Goal: Complete application form: Complete application form

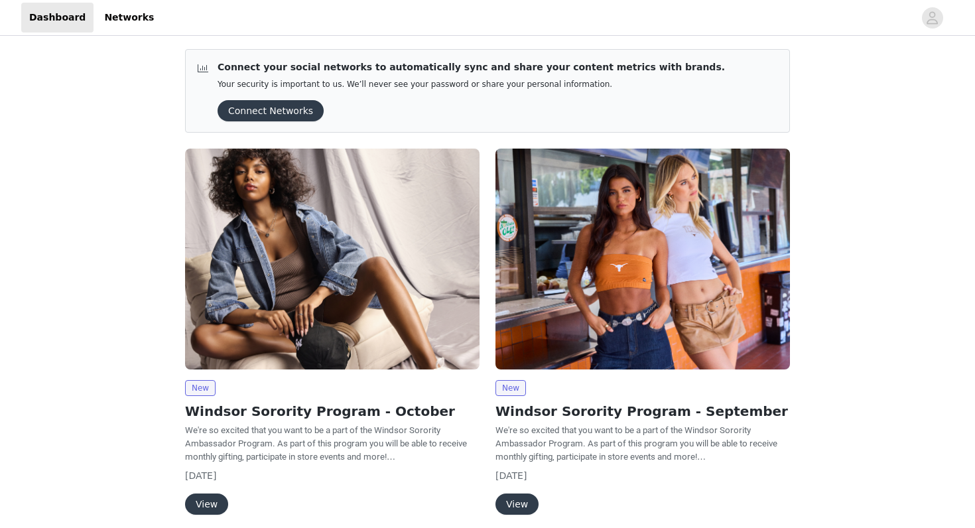
click at [198, 500] on button "View" at bounding box center [206, 504] width 43 height 21
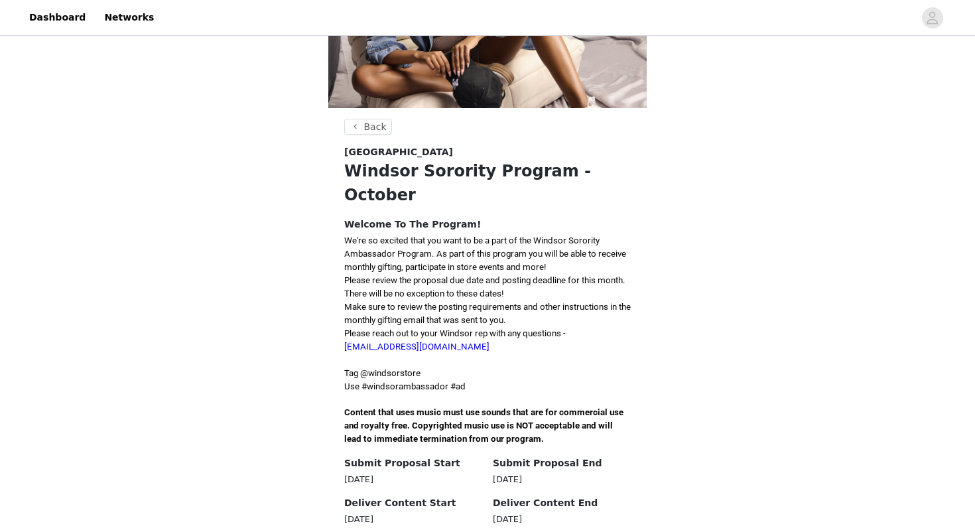
scroll to position [188, 0]
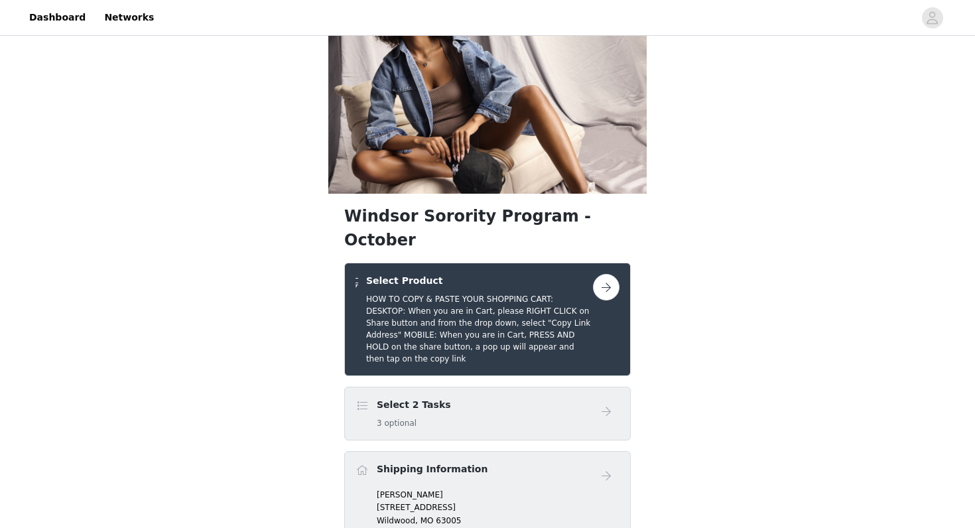
scroll to position [56, 0]
click at [456, 502] on p "833 Stone Bridge Springs Dr" at bounding box center [498, 508] width 243 height 12
click at [385, 517] on span "Wildwood," at bounding box center [397, 521] width 41 height 9
click at [431, 527] on p "United States" at bounding box center [498, 534] width 243 height 12
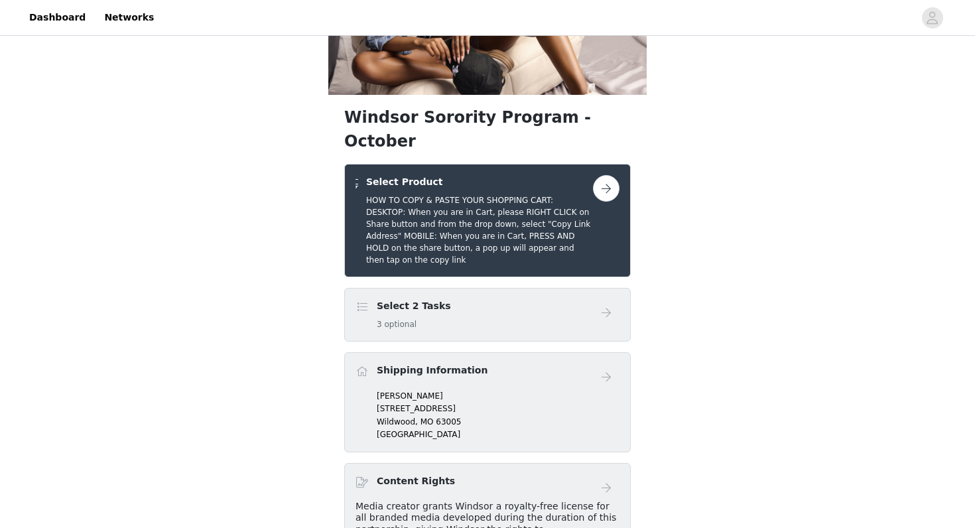
scroll to position [158, 0]
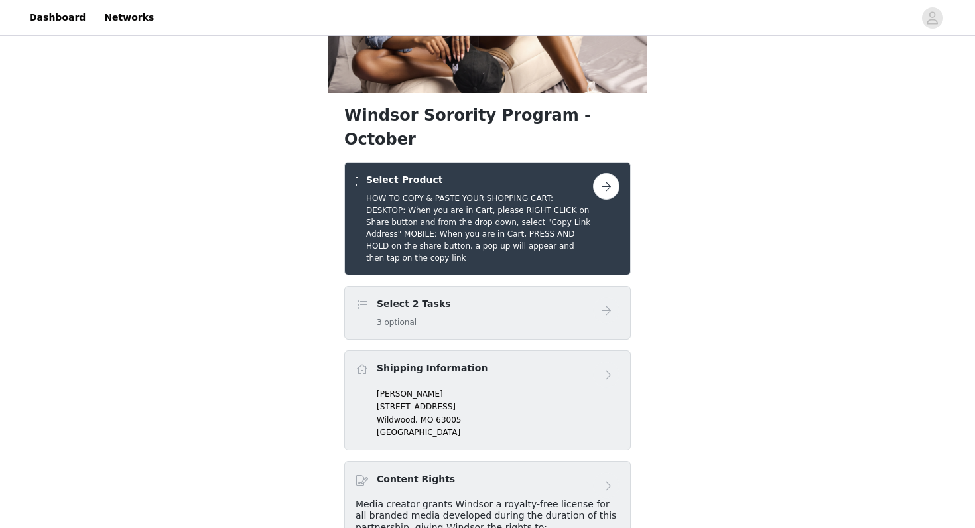
click at [511, 286] on div "Select 2 Tasks 3 optional" at bounding box center [487, 313] width 287 height 54
click at [593, 297] on link at bounding box center [606, 310] width 27 height 27
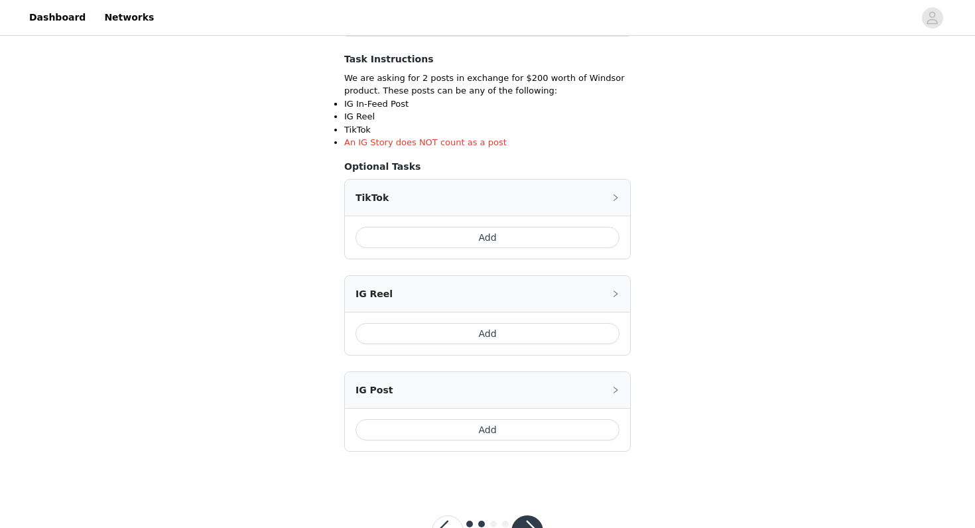
scroll to position [273, 0]
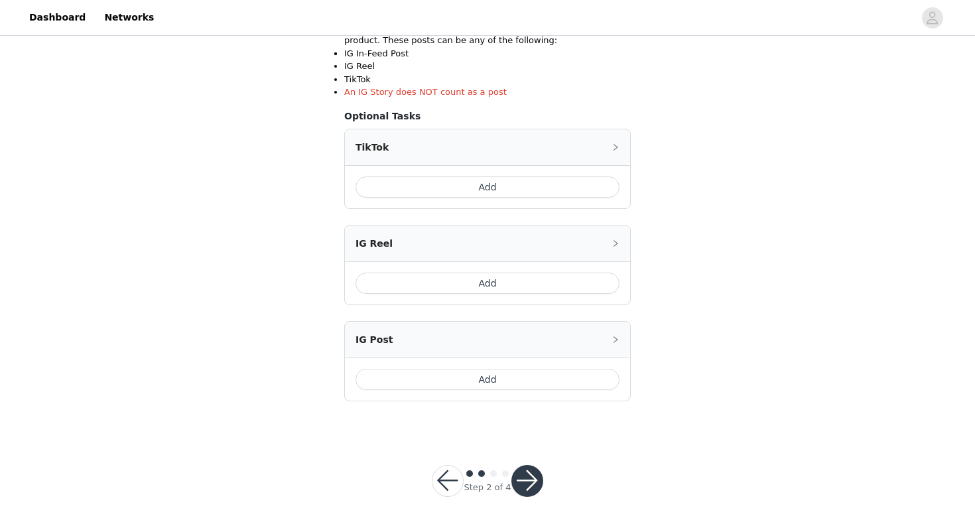
click at [431, 180] on button "Add" at bounding box center [488, 186] width 264 height 21
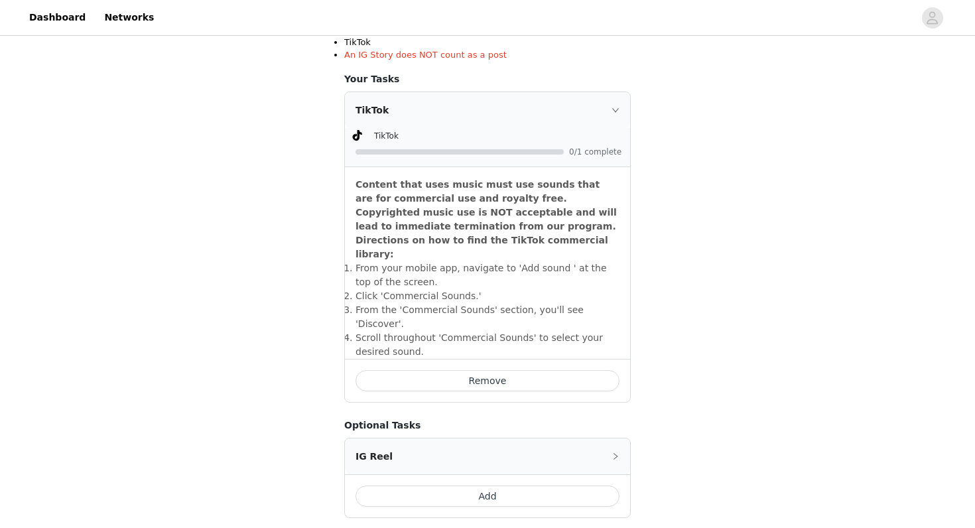
scroll to position [312, 0]
click at [650, 238] on div "STEP 2 OF 4 Select 2 Tasks Include the following in your post Hashtag in the ca…" at bounding box center [487, 186] width 975 height 918
click at [614, 108] on icon "icon: right" at bounding box center [616, 109] width 8 height 8
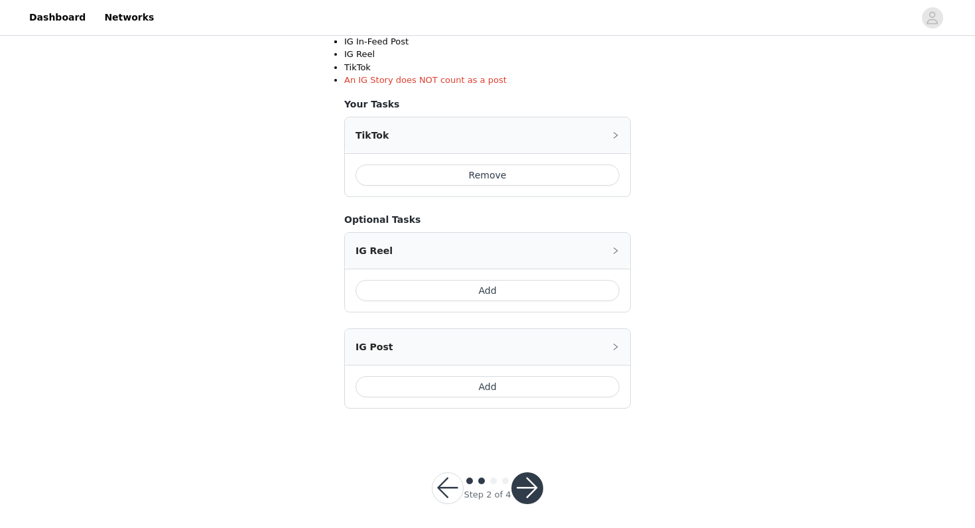
scroll to position [293, 0]
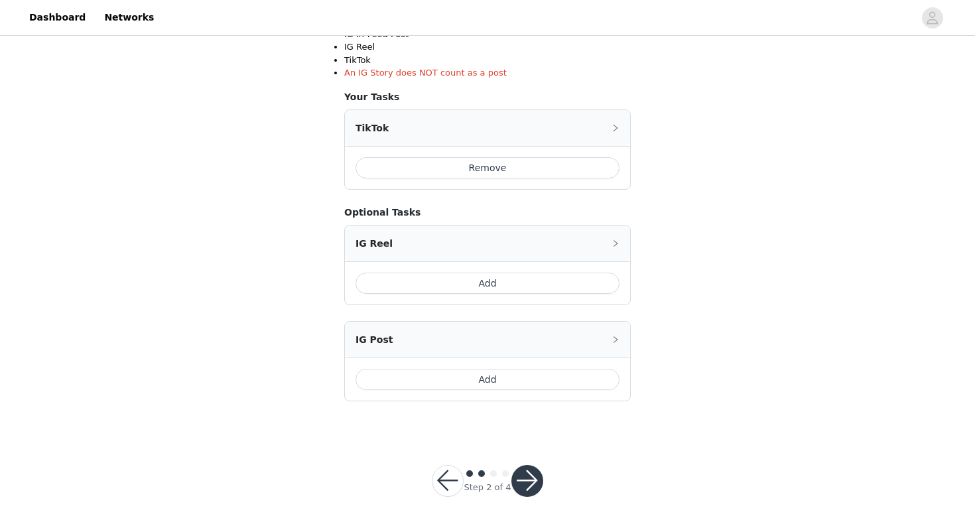
click at [450, 477] on button "button" at bounding box center [448, 481] width 32 height 32
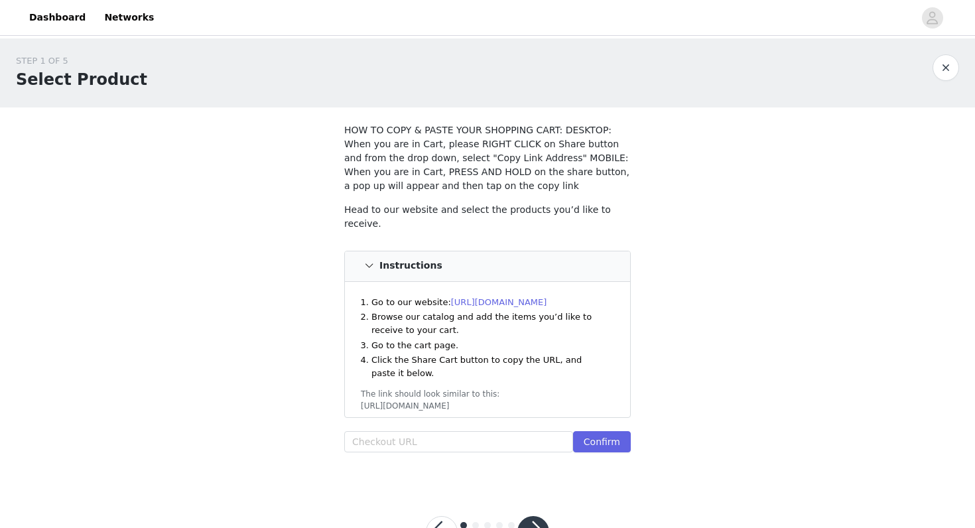
scroll to position [50, 0]
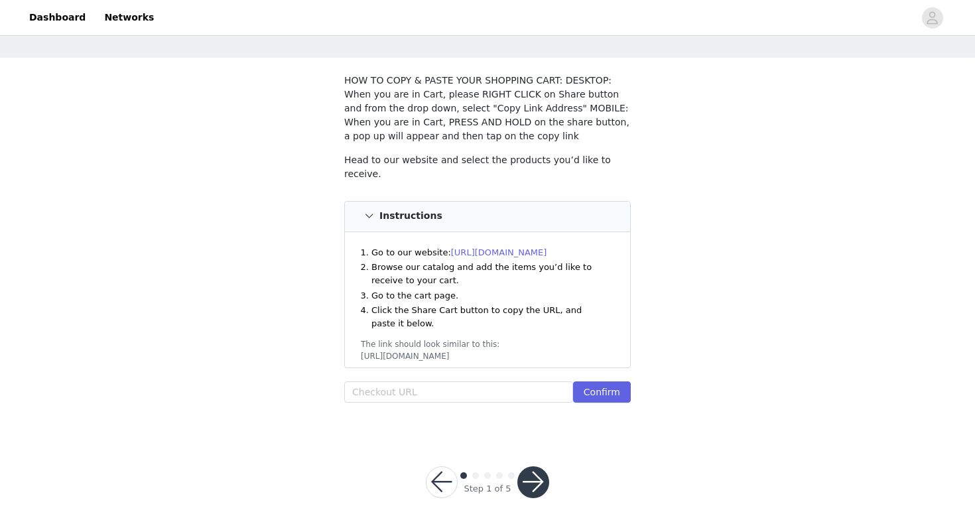
click at [535, 478] on button "button" at bounding box center [533, 482] width 32 height 32
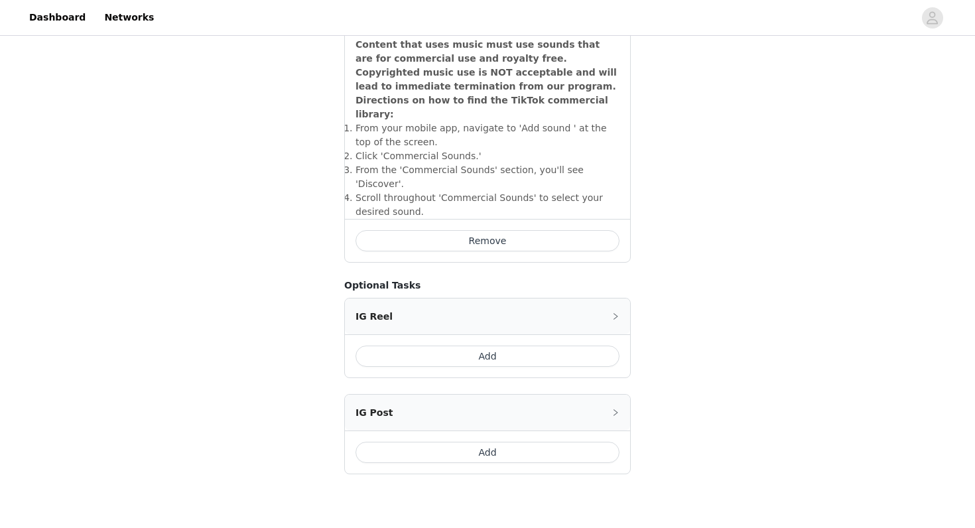
scroll to position [460, 0]
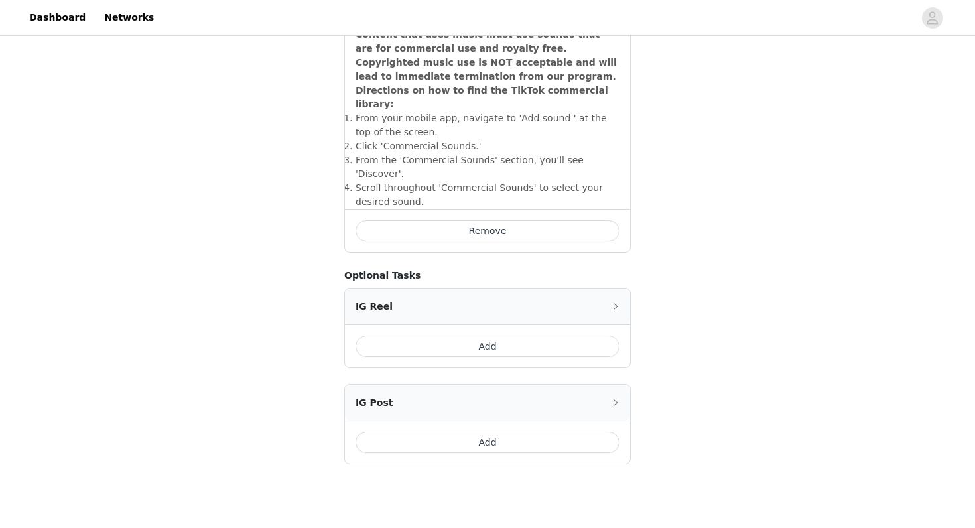
click at [519, 432] on button "Add" at bounding box center [488, 442] width 264 height 21
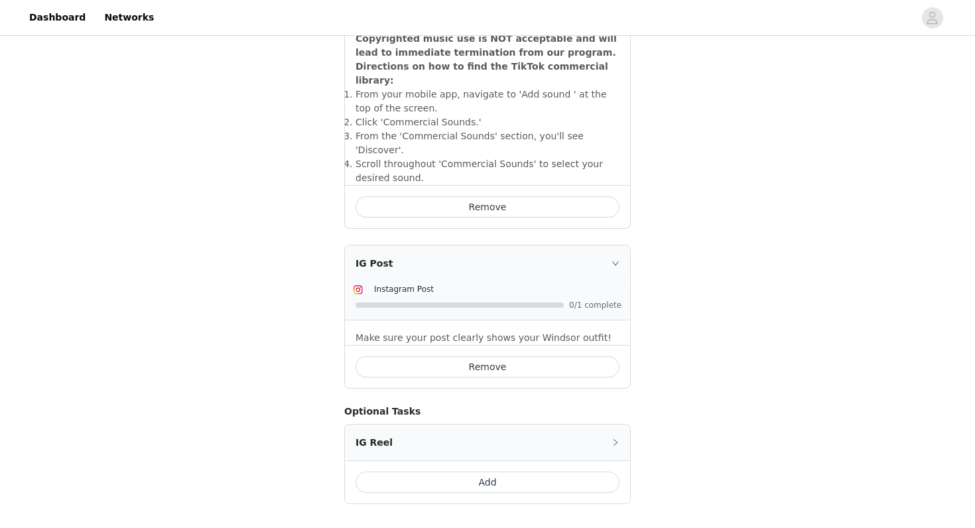
scroll to position [559, 0]
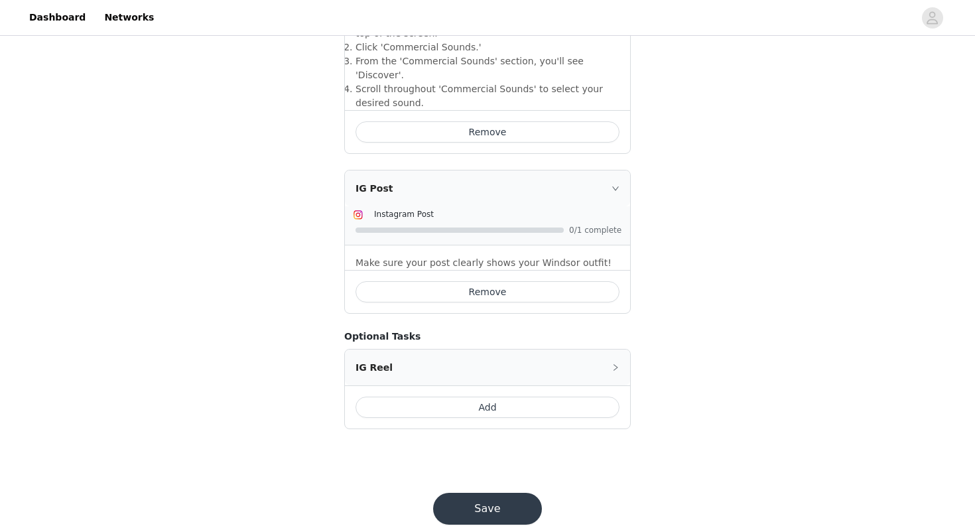
click at [496, 493] on button "Save" at bounding box center [487, 509] width 109 height 32
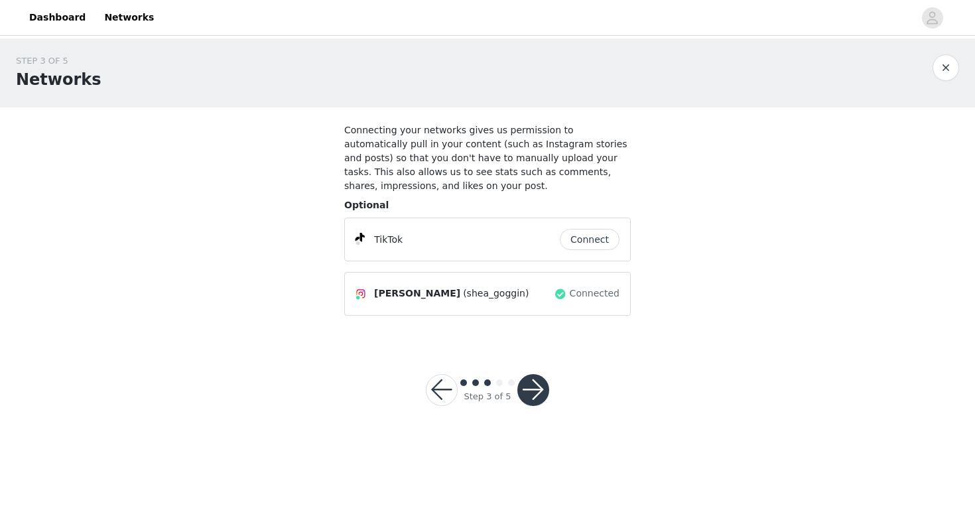
click at [529, 387] on button "button" at bounding box center [533, 390] width 32 height 32
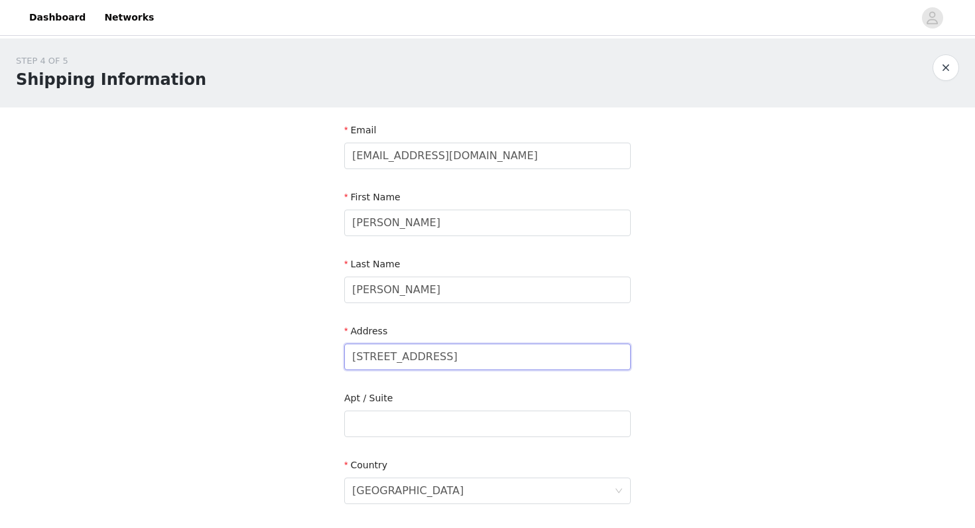
drag, startPoint x: 500, startPoint y: 358, endPoint x: 299, endPoint y: 352, distance: 200.4
click at [299, 352] on div "STEP 4 OF 5 Shipping Information Email sheagoggin06@gmail.com First Name Shea L…" at bounding box center [487, 423] width 975 height 771
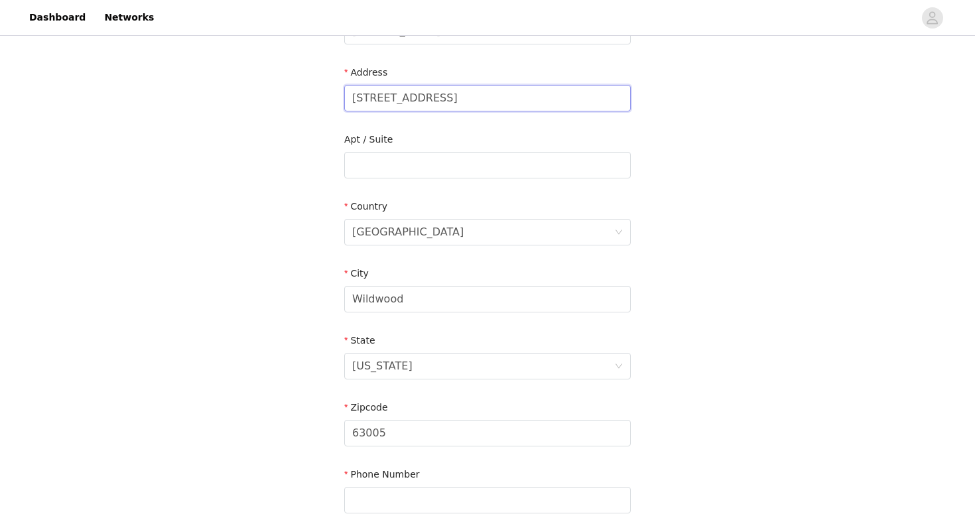
scroll to position [287, 0]
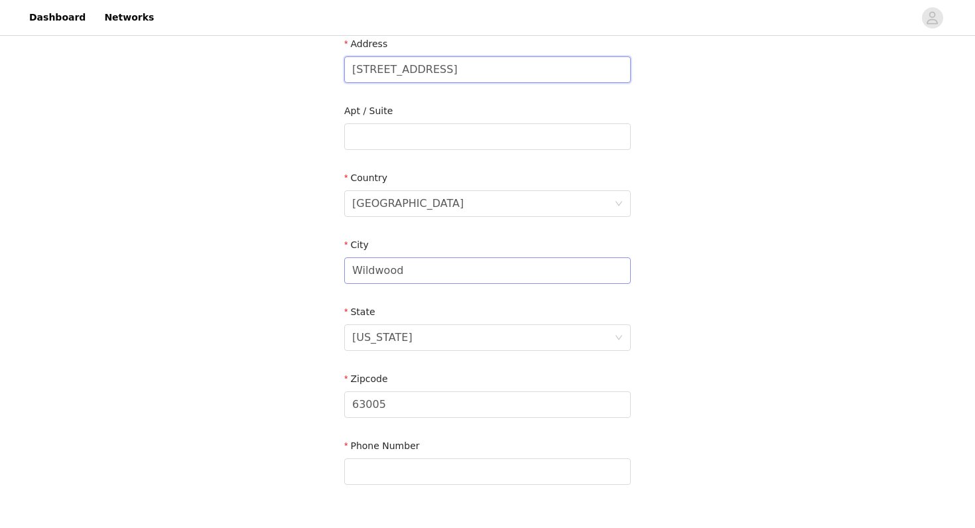
type input "1630 Oxford Rd"
click at [369, 266] on input "Wildwood" at bounding box center [487, 270] width 287 height 27
type input "Lawrence"
click at [370, 345] on div "Missouri" at bounding box center [382, 337] width 60 height 25
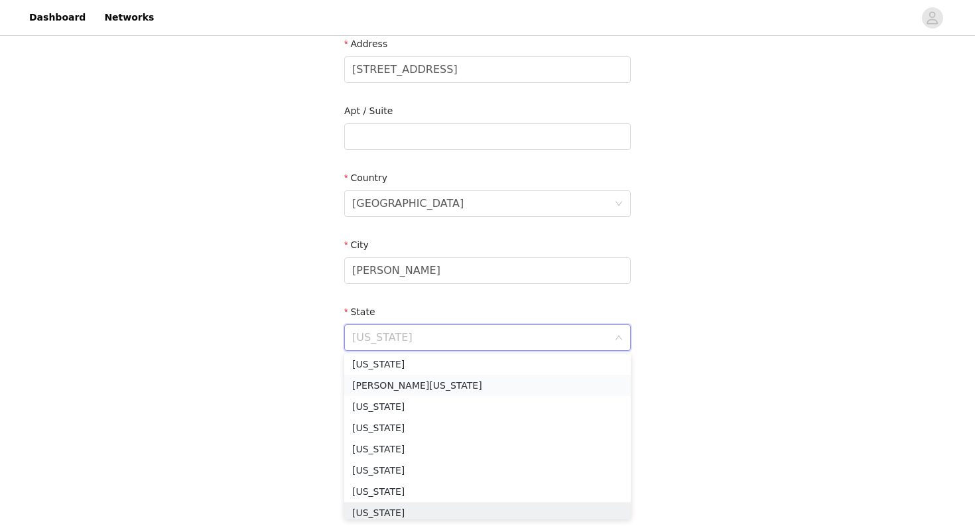
type input "k"
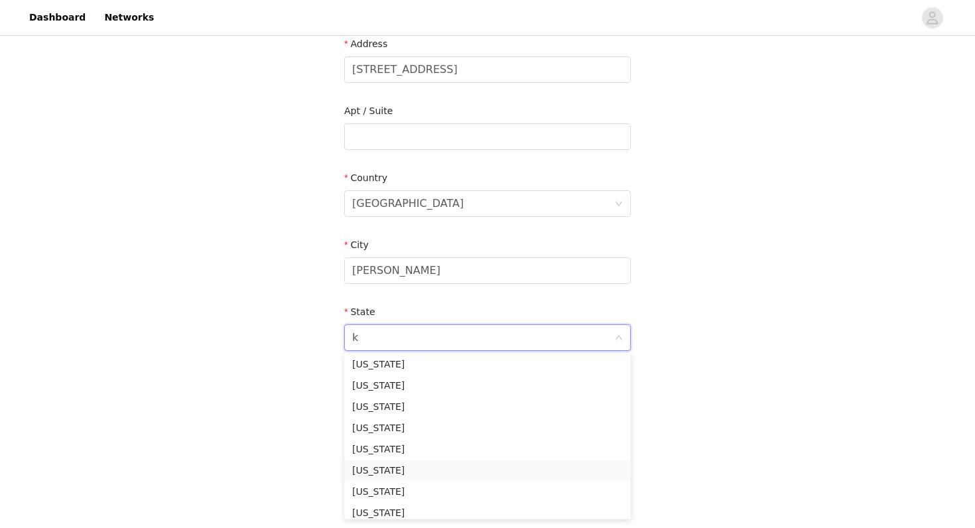
scroll to position [31, 0]
click at [382, 382] on li "Kansas" at bounding box center [487, 378] width 287 height 21
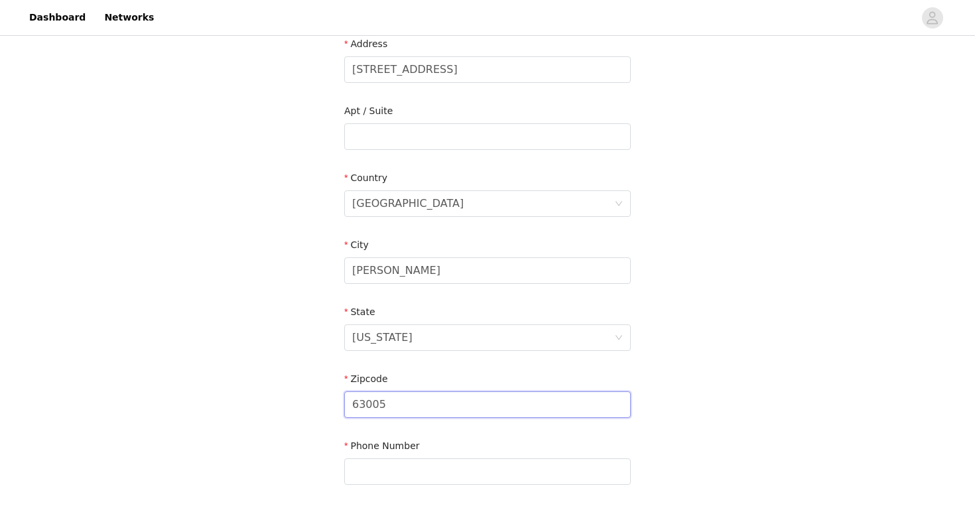
click at [392, 415] on input "63005" at bounding box center [487, 404] width 287 height 27
type input "66045"
click at [390, 478] on input "text" at bounding box center [487, 471] width 287 height 27
type input "3143661209"
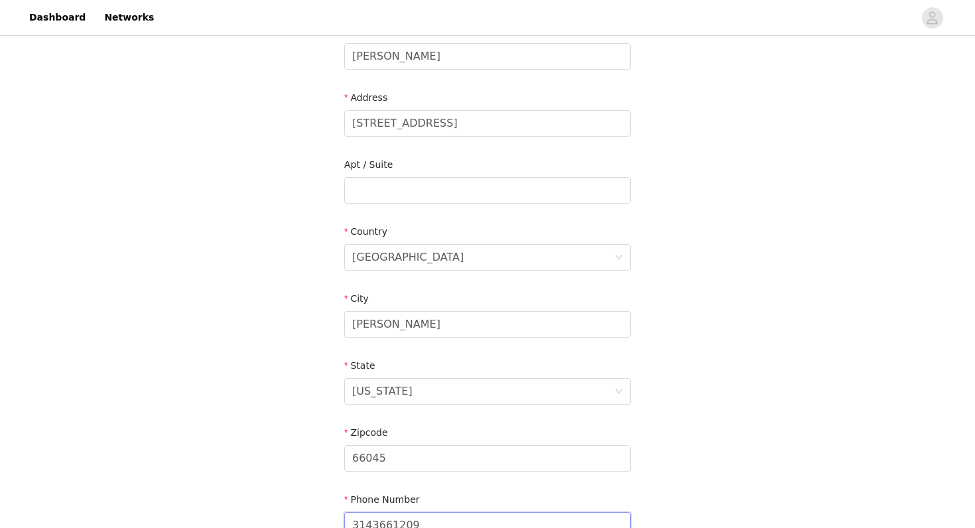
scroll to position [376, 0]
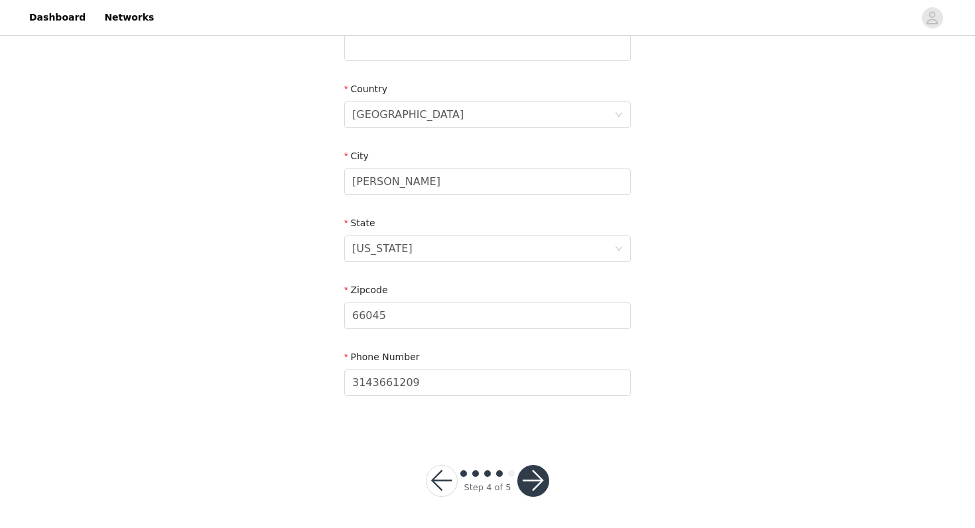
click at [528, 484] on button "button" at bounding box center [533, 481] width 32 height 32
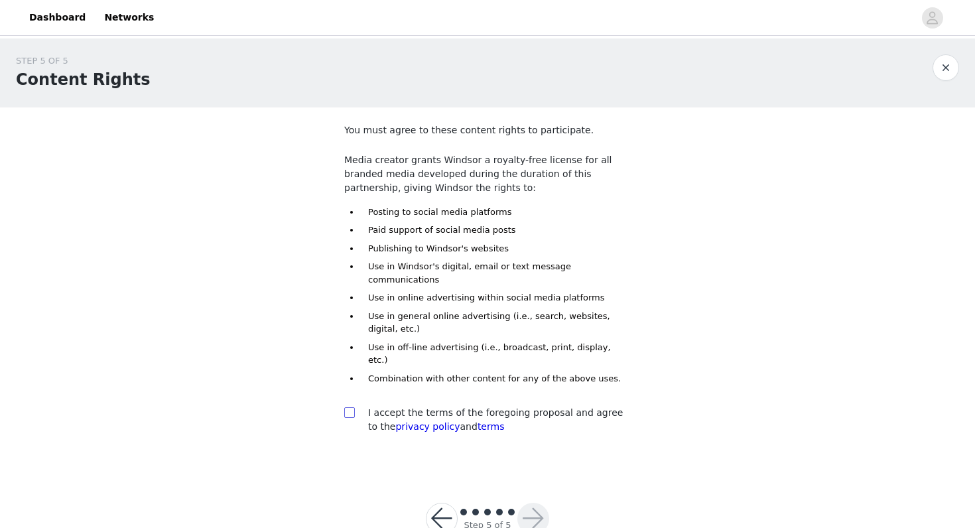
click at [345, 407] on span at bounding box center [349, 412] width 11 height 11
click at [345, 407] on input "checkbox" at bounding box center [348, 411] width 9 height 9
checkbox input "true"
click at [533, 503] on button "button" at bounding box center [533, 519] width 32 height 32
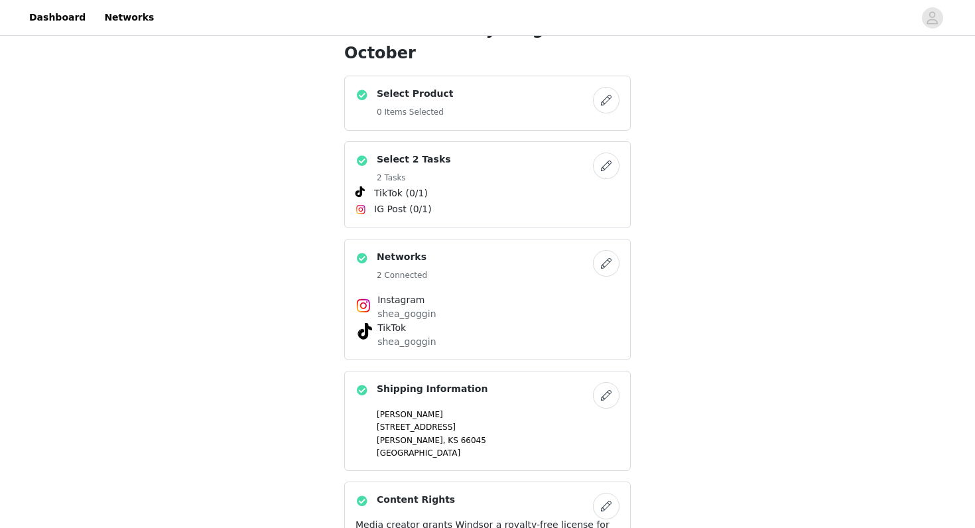
scroll to position [336, 0]
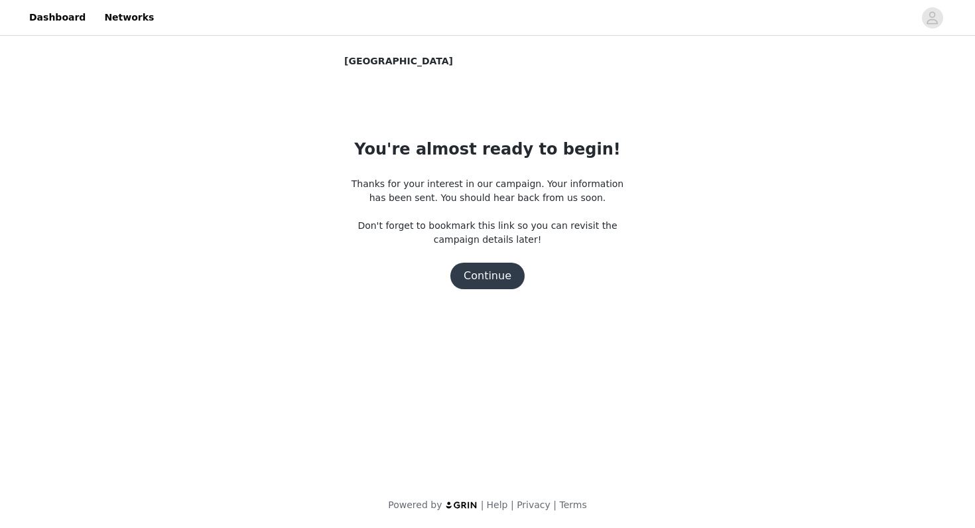
scroll to position [0, 0]
click at [500, 273] on button "Continue" at bounding box center [487, 276] width 74 height 27
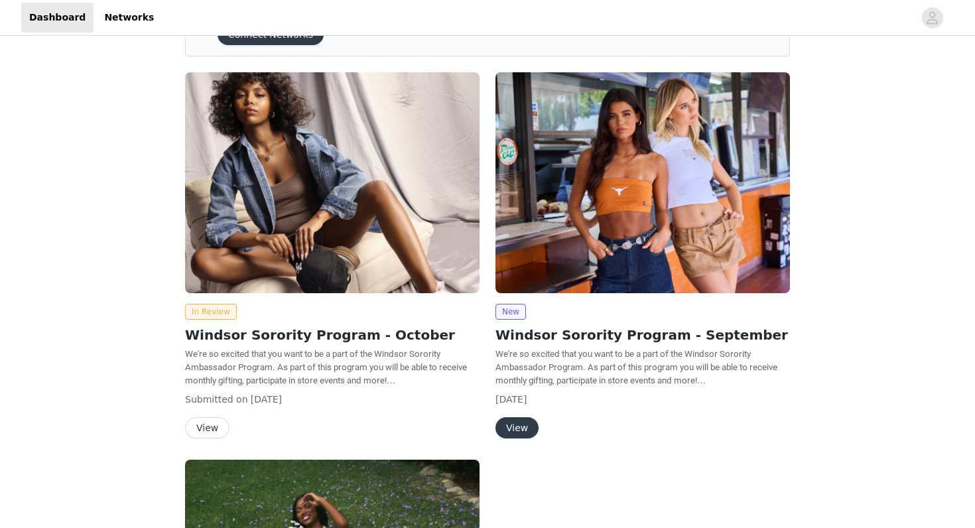
scroll to position [77, 0]
click at [214, 426] on button "View" at bounding box center [207, 427] width 44 height 21
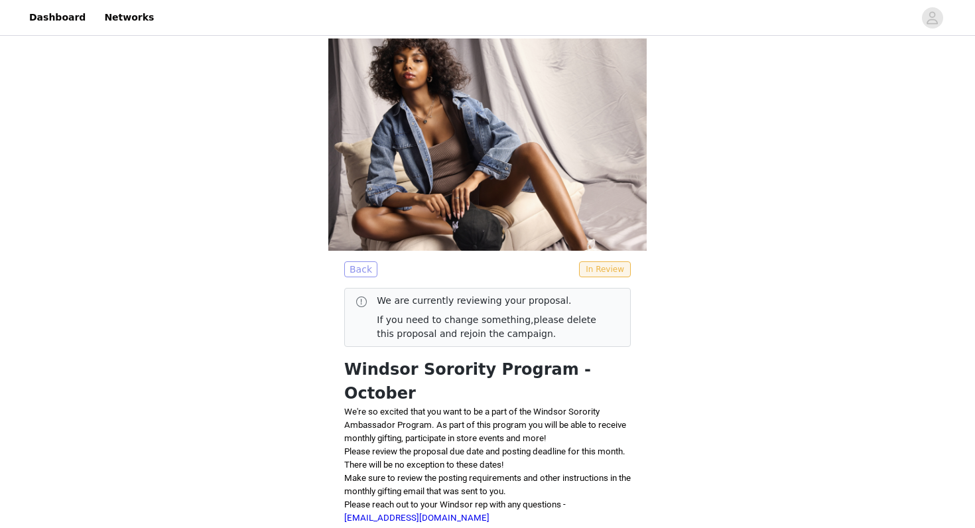
click at [358, 261] on button "Back" at bounding box center [360, 269] width 33 height 16
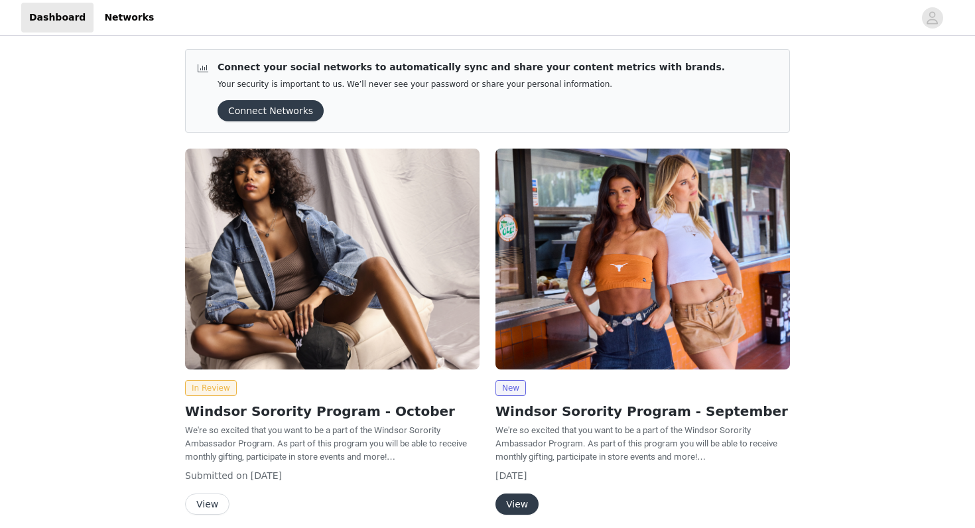
click at [267, 440] on span "We're so excited that you want to be a part of the Windsor Sorority Ambassador …" at bounding box center [326, 443] width 282 height 36
click at [295, 293] on img at bounding box center [332, 259] width 295 height 221
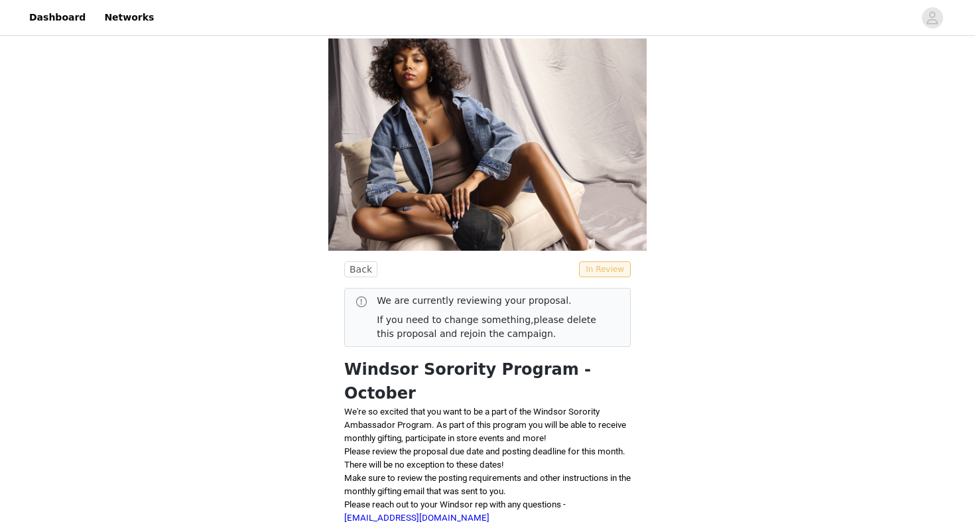
click at [614, 261] on span "In Review" at bounding box center [605, 269] width 52 height 16
click at [474, 314] on link "please delete this proposal and rejoin the campaign." at bounding box center [487, 326] width 220 height 25
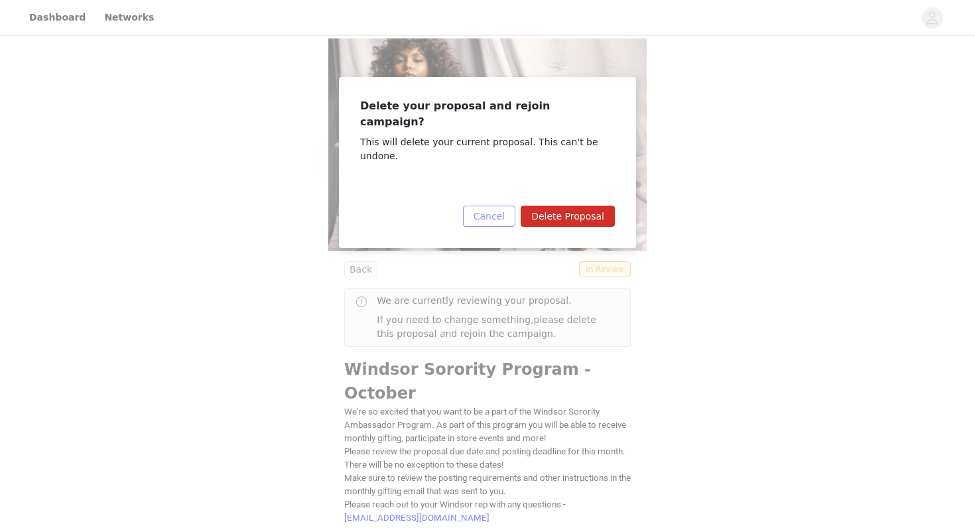
click at [492, 206] on button "Cancel" at bounding box center [489, 216] width 52 height 21
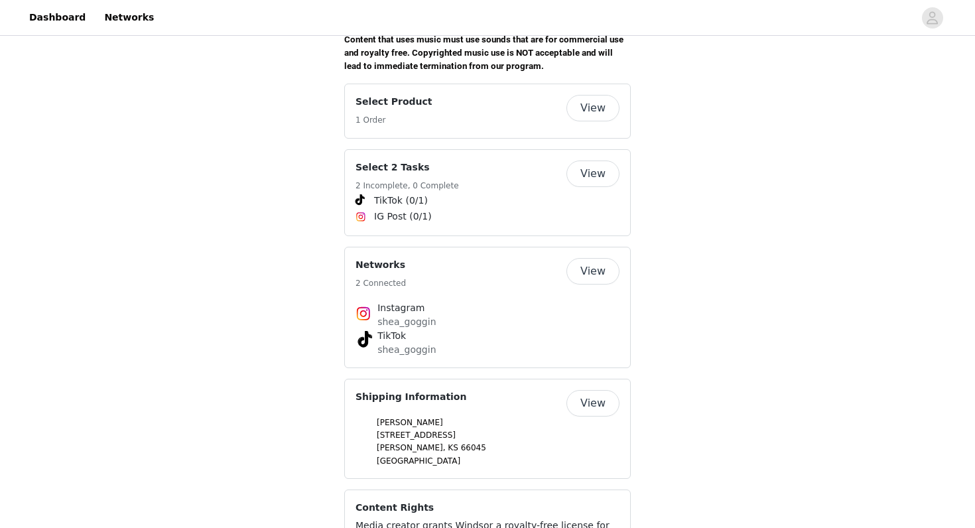
scroll to position [565, 0]
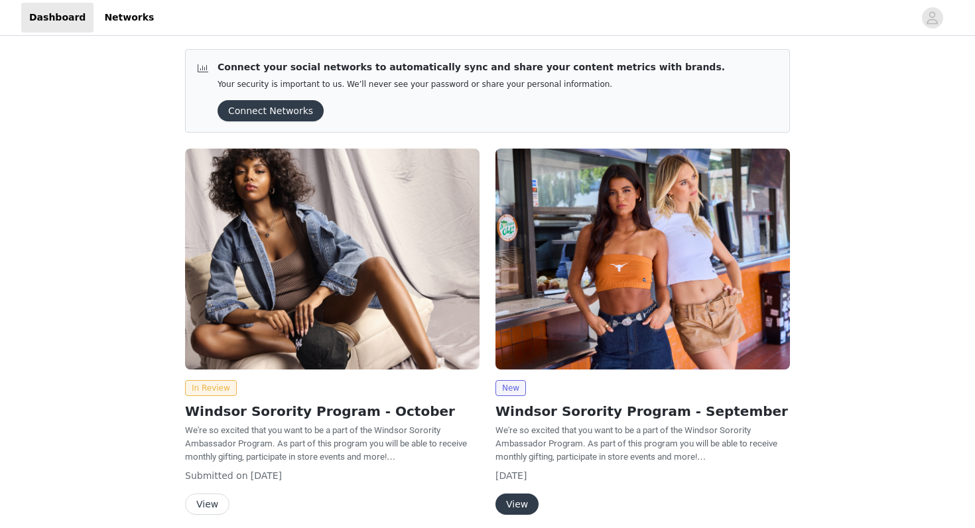
click at [342, 297] on img at bounding box center [332, 259] width 295 height 221
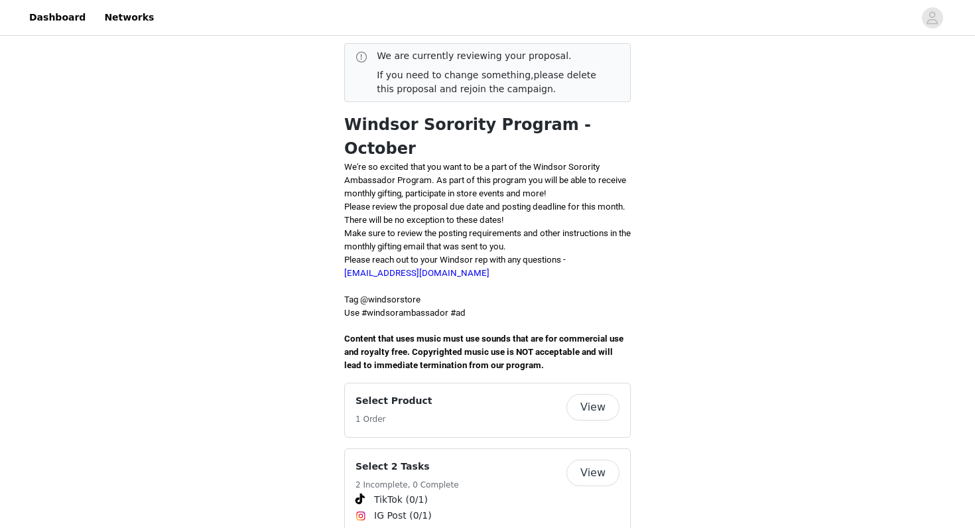
scroll to position [249, 0]
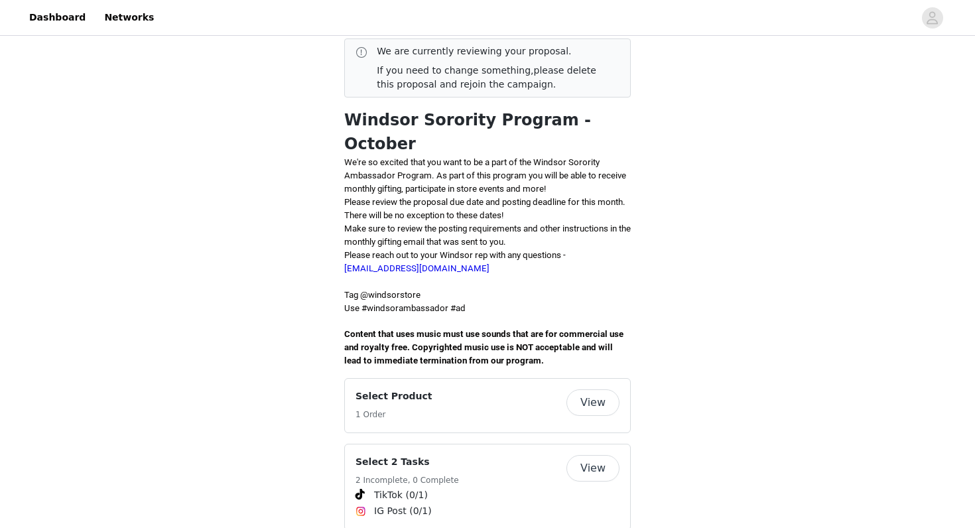
click at [586, 389] on button "View" at bounding box center [593, 402] width 53 height 27
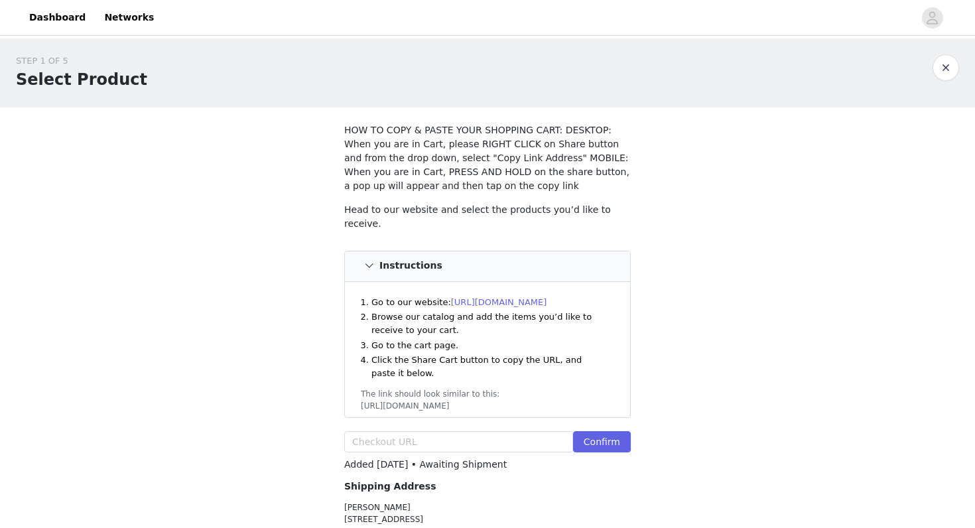
scroll to position [66, 0]
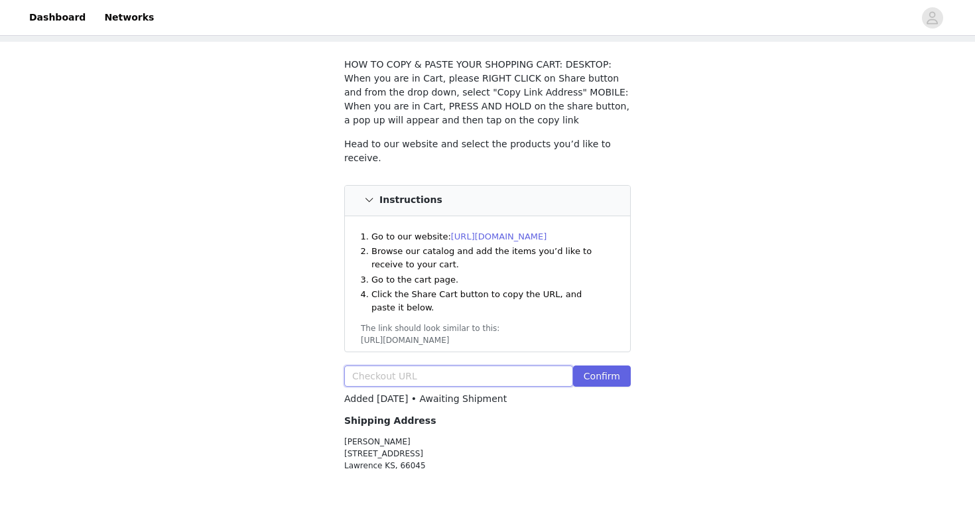
click at [413, 378] on input "text" at bounding box center [458, 376] width 229 height 21
paste input "https://www.windsorstore.com/cart/43536943284275:1,43250087362611:1,43544774443…"
type input "https://www.windsorstore.com/cart/43536943284275:1,43250087362611:1,43544774443…"
click at [604, 369] on button "Confirm" at bounding box center [602, 376] width 58 height 21
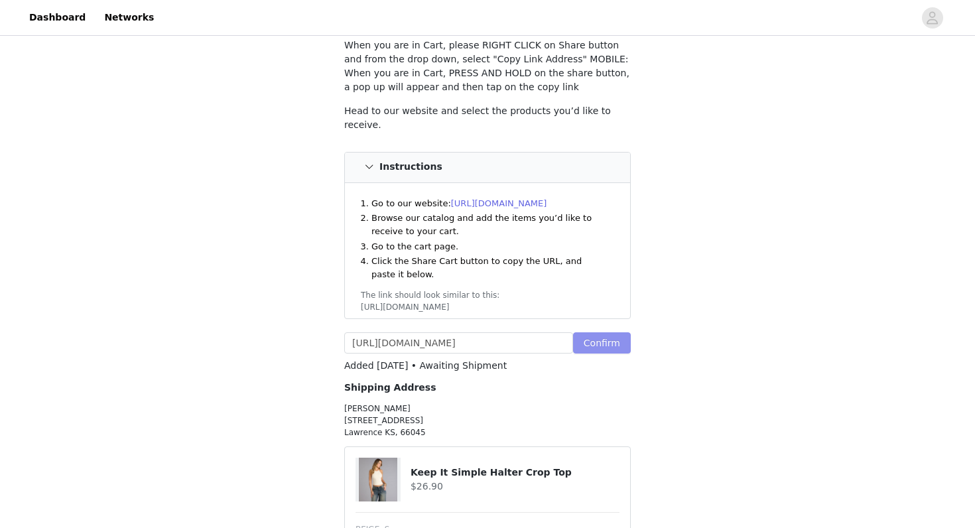
scroll to position [0, 0]
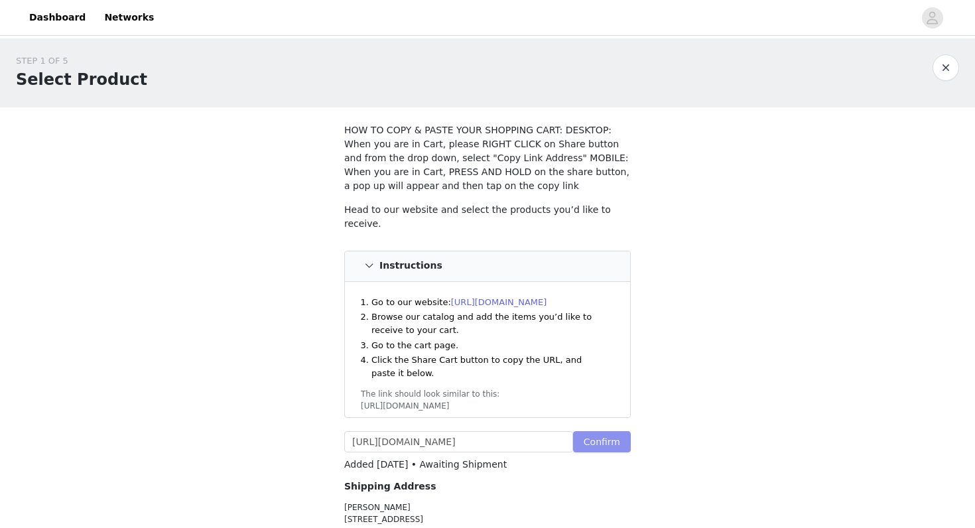
click at [605, 444] on button "Confirm" at bounding box center [602, 441] width 58 height 21
click at [941, 62] on button "button" at bounding box center [946, 67] width 27 height 27
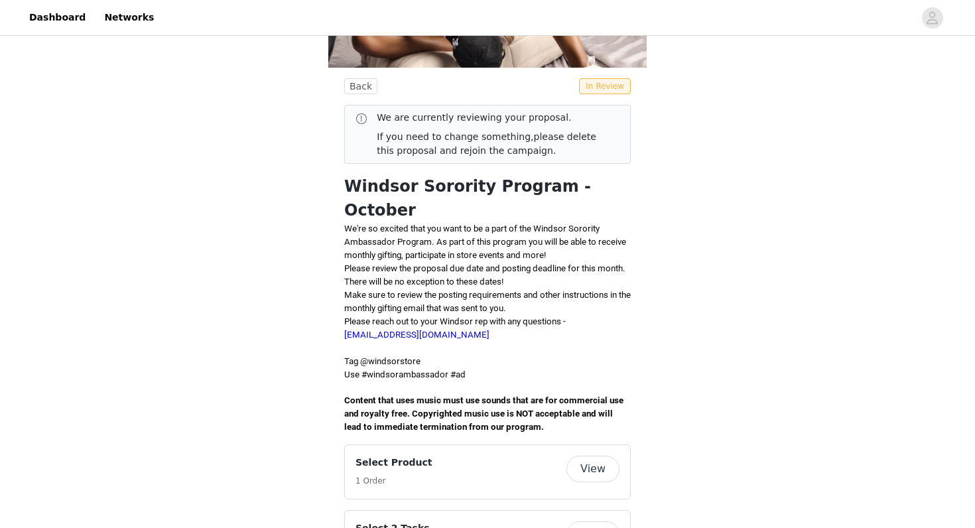
scroll to position [185, 0]
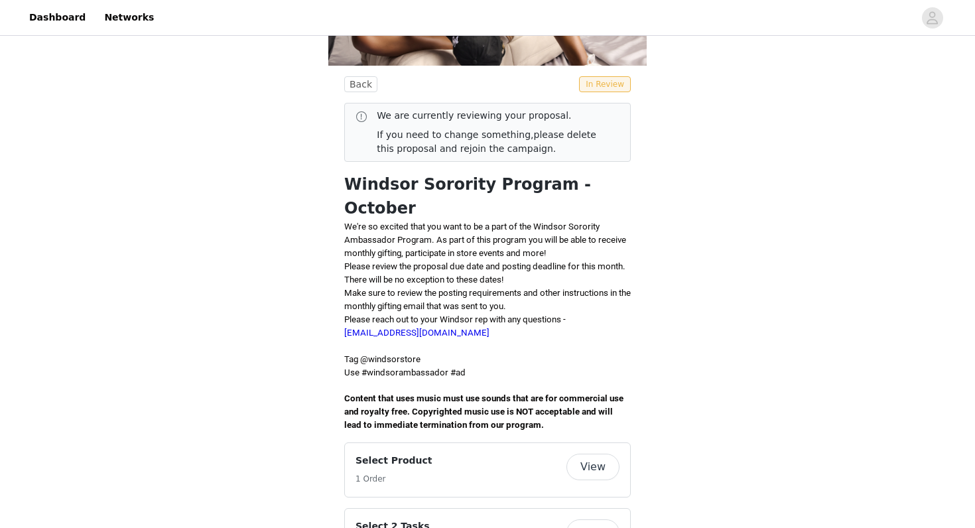
click at [581, 454] on button "View" at bounding box center [593, 467] width 53 height 27
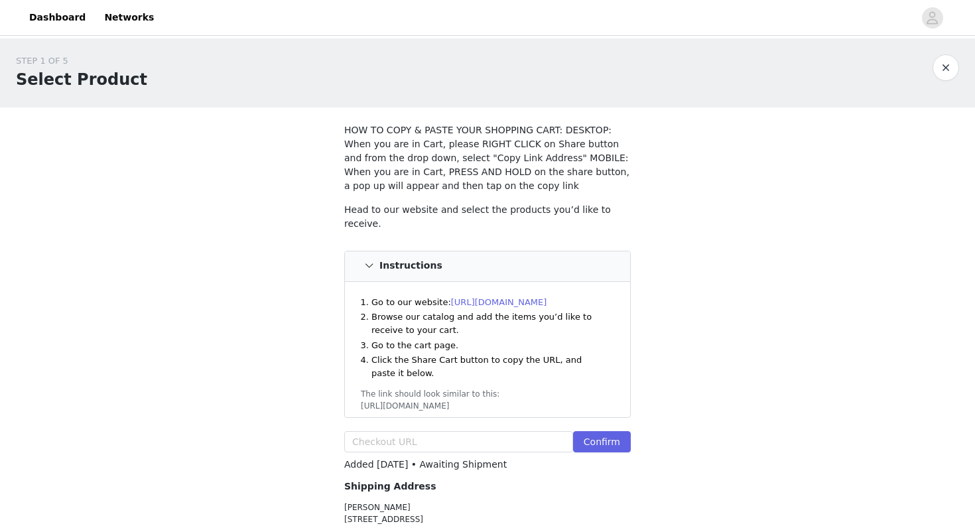
scroll to position [66, 0]
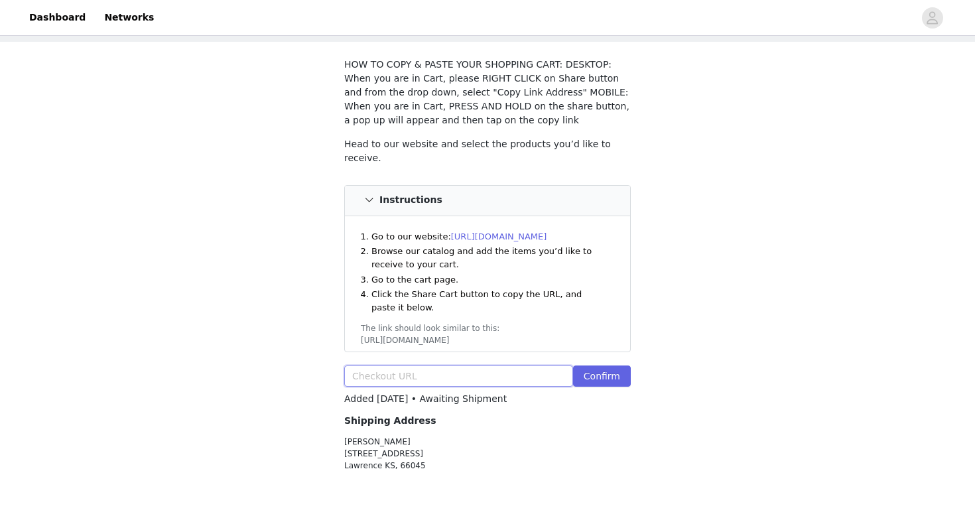
click at [431, 377] on input "text" at bounding box center [458, 376] width 229 height 21
type input "v"
paste input "https://www.windsorstore.com/cart/43536943284275:1,43250087362611:1,43544774443…"
type input "https://www.windsorstore.com/cart/43536943284275:1,43250087362611:1,43544774443…"
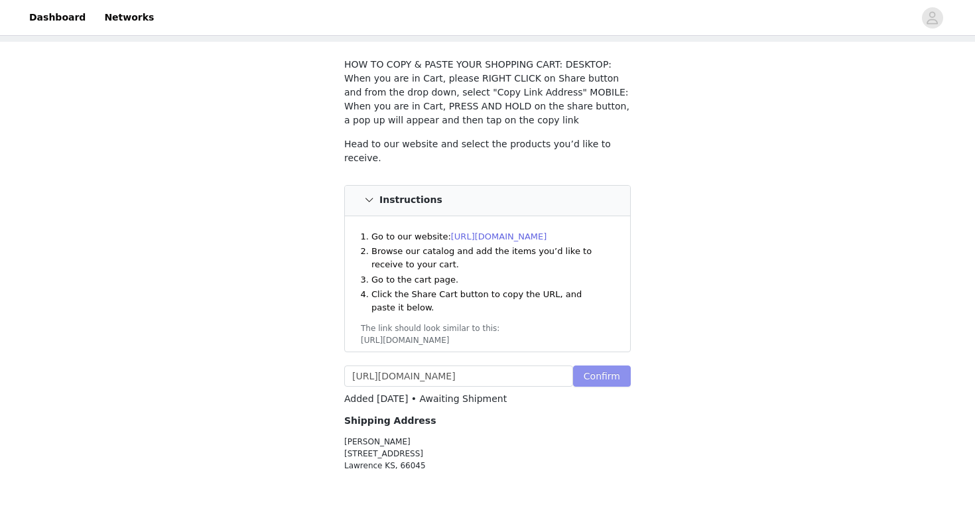
click at [620, 374] on button "Confirm" at bounding box center [602, 376] width 58 height 21
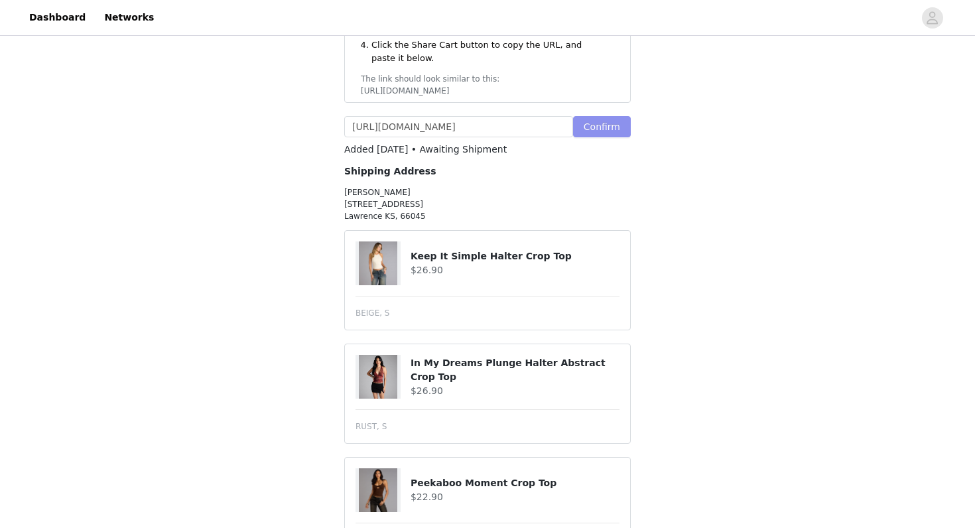
scroll to position [0, 0]
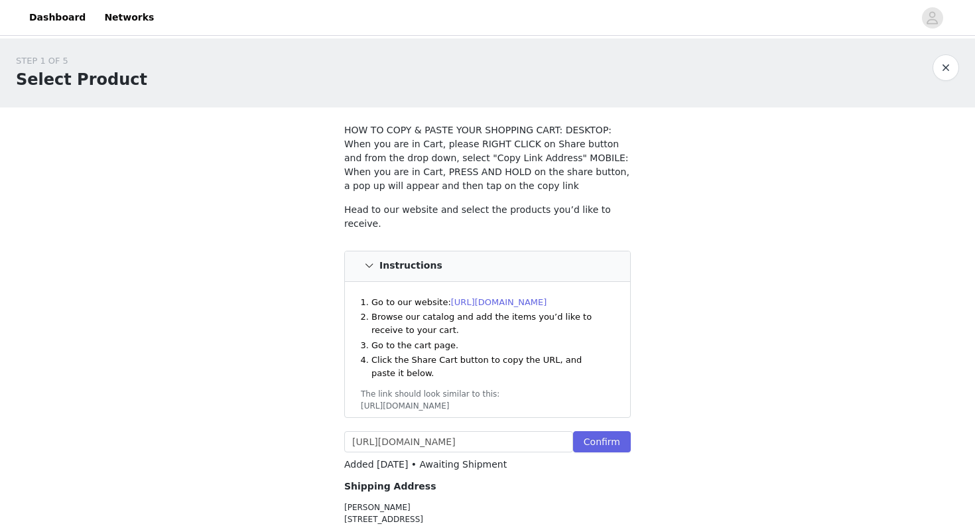
click at [951, 67] on button "button" at bounding box center [946, 67] width 27 height 27
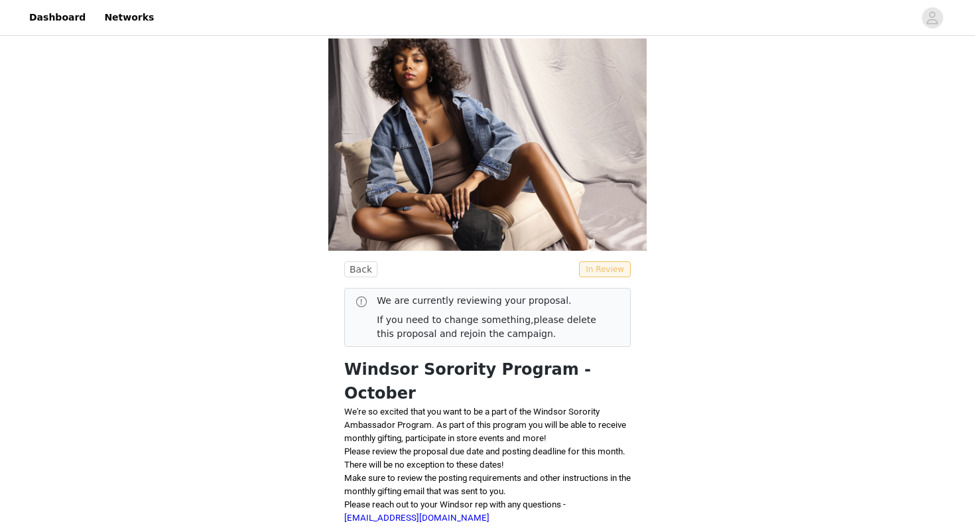
click at [618, 261] on span "In Review" at bounding box center [605, 269] width 52 height 16
click at [542, 294] on div "We are currently reviewing your proposal. If you need to change something, plea…" at bounding box center [493, 317] width 232 height 47
click at [362, 294] on span at bounding box center [361, 302] width 13 height 16
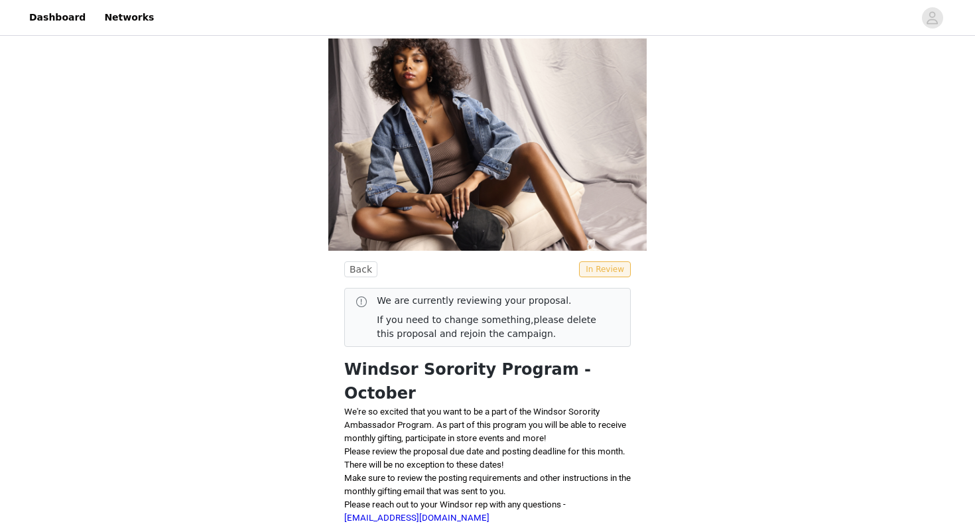
click at [362, 294] on span at bounding box center [361, 302] width 13 height 16
click at [357, 48] on img at bounding box center [487, 144] width 318 height 212
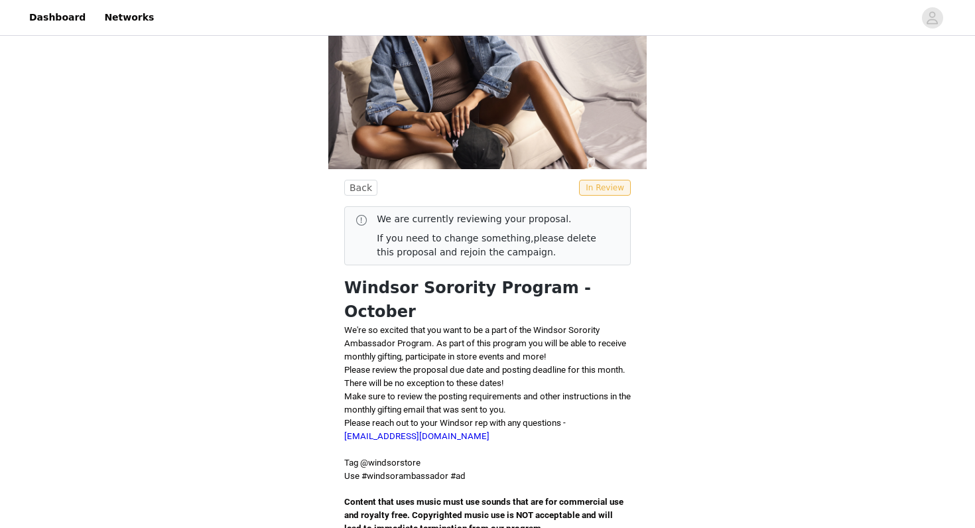
scroll to position [52, 0]
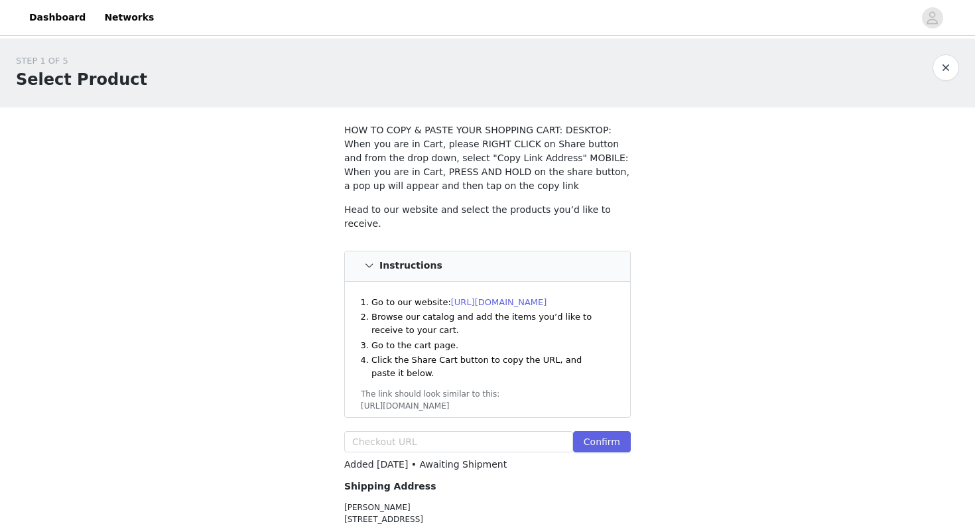
scroll to position [66, 0]
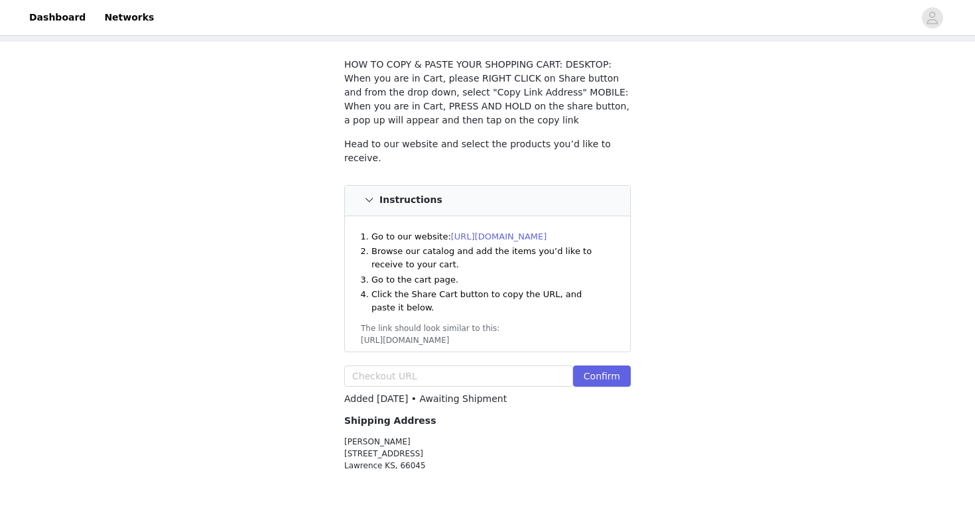
click at [367, 192] on span at bounding box center [369, 200] width 16 height 16
click at [53, 27] on link "Dashboard" at bounding box center [57, 18] width 72 height 30
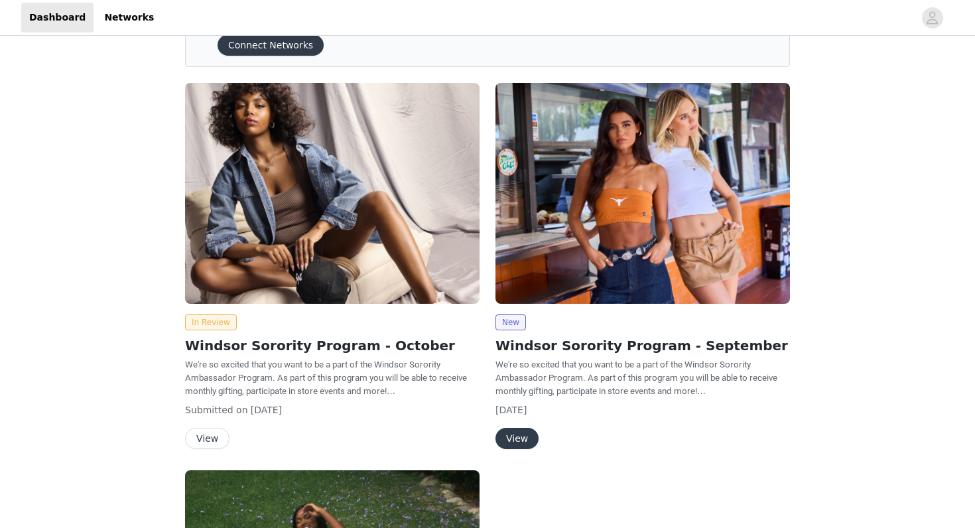
click at [285, 399] on div "In Review Windsor Sorority Program - October We're so excited that you want to …" at bounding box center [332, 381] width 295 height 135
click at [211, 432] on button "View" at bounding box center [207, 438] width 44 height 21
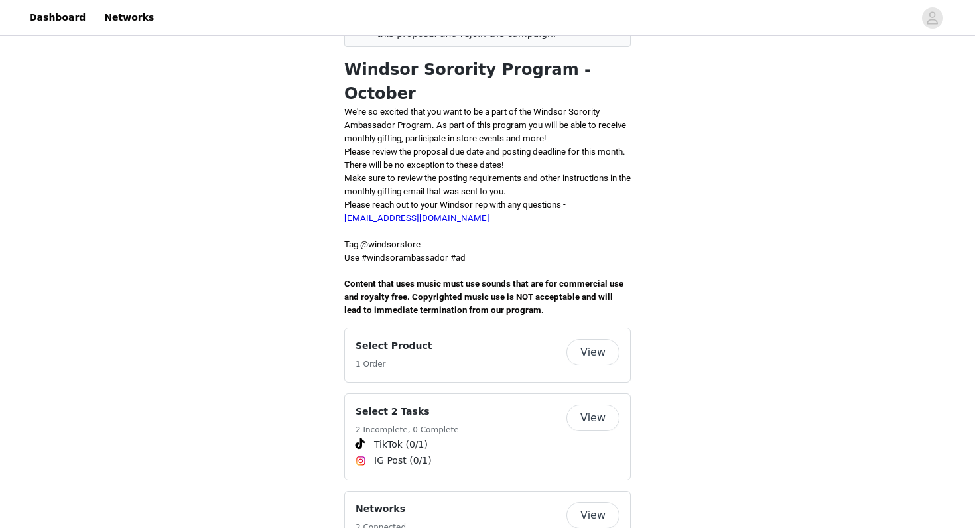
scroll to position [565, 0]
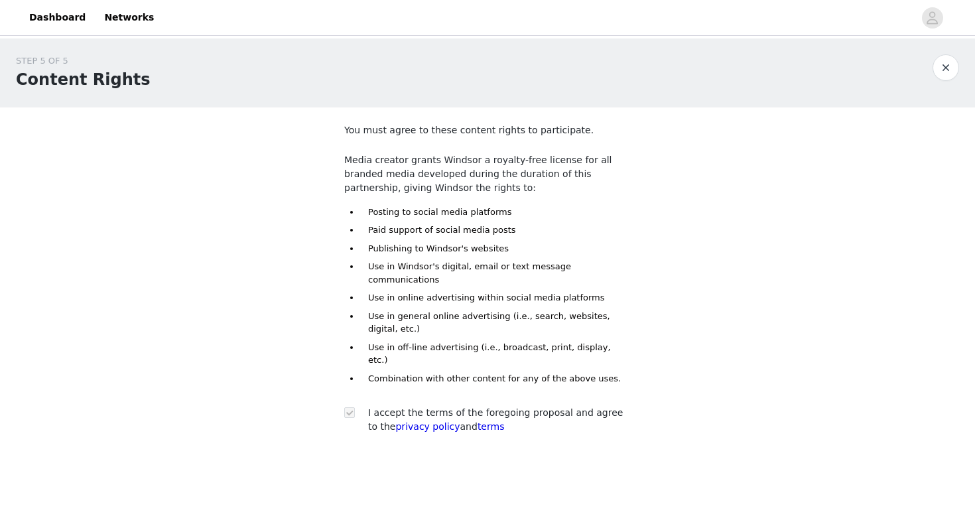
click at [948, 66] on button "button" at bounding box center [946, 67] width 27 height 27
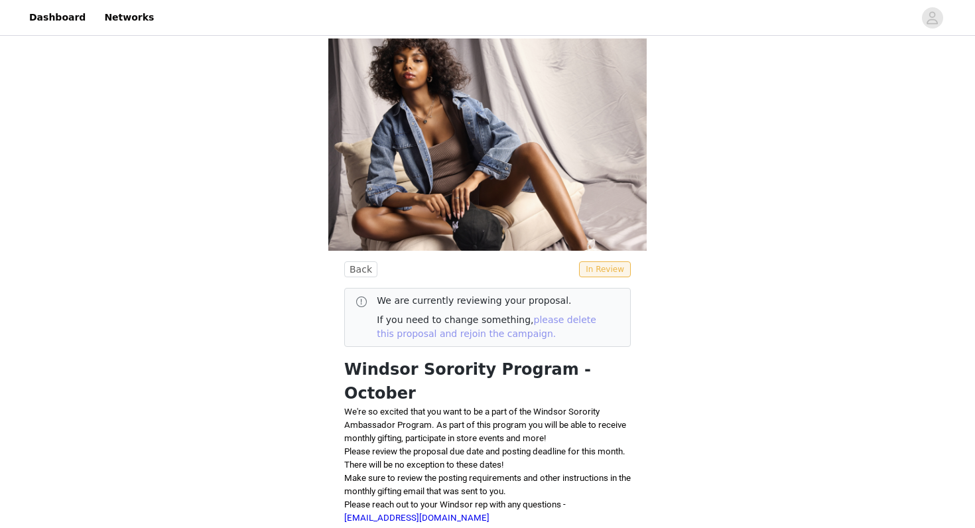
click at [509, 314] on link "please delete this proposal and rejoin the campaign." at bounding box center [487, 326] width 220 height 25
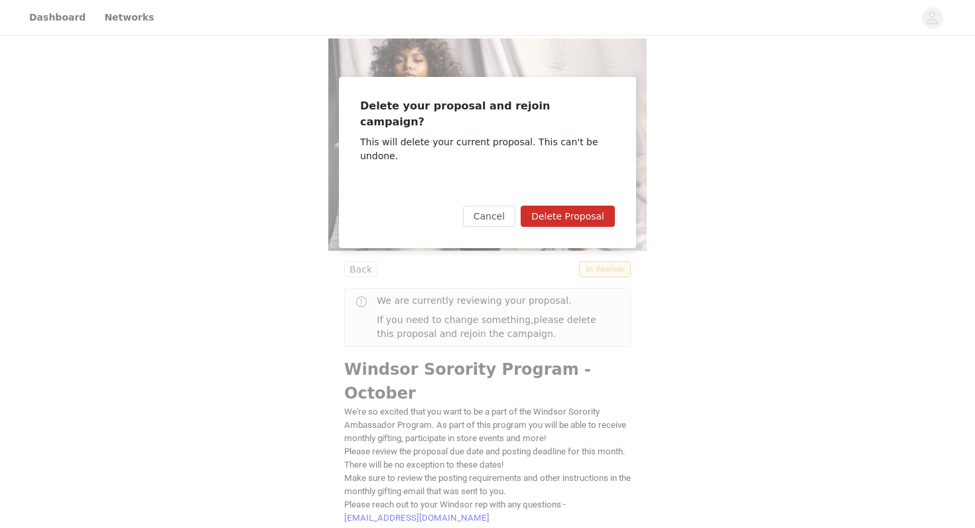
click at [572, 206] on button "Delete Proposal" at bounding box center [568, 216] width 94 height 21
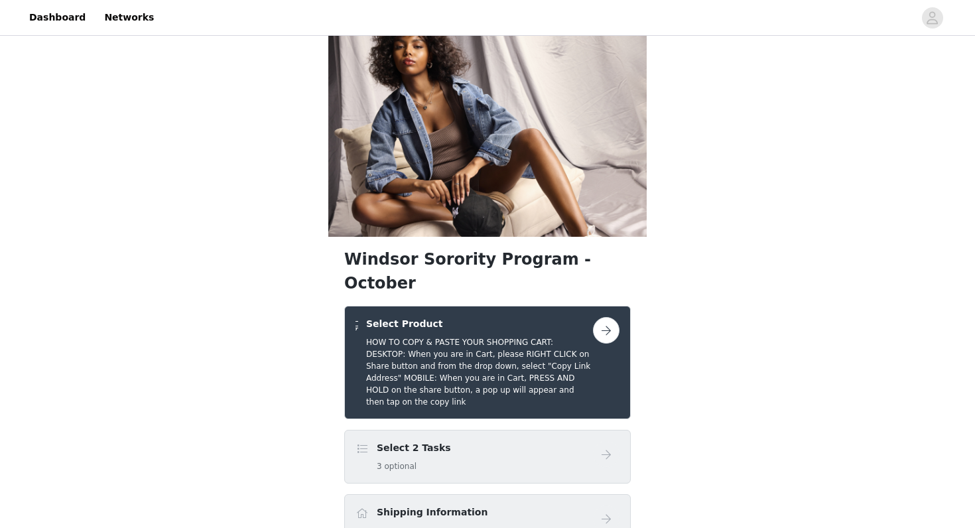
scroll to position [21, 0]
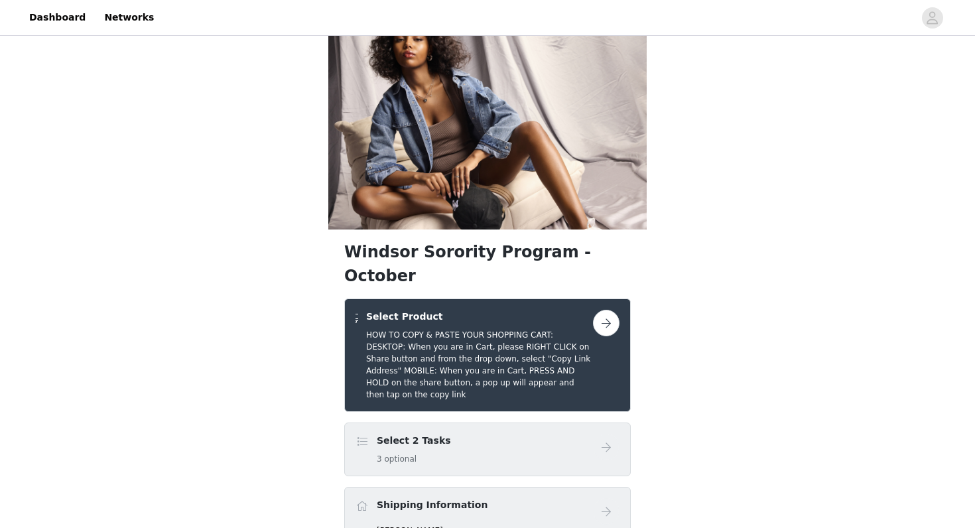
click at [521, 434] on div "Select 2 Tasks 3 optional" at bounding box center [474, 449] width 237 height 31
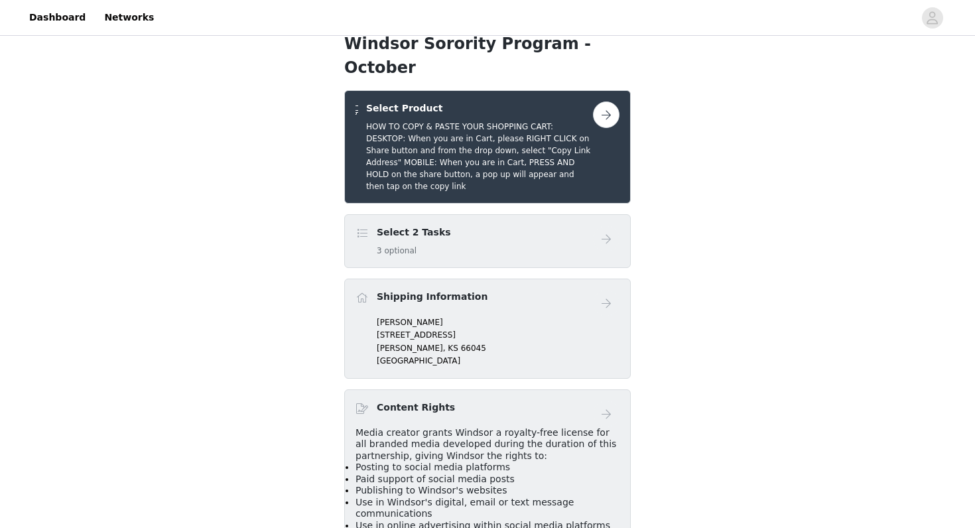
scroll to position [0, 0]
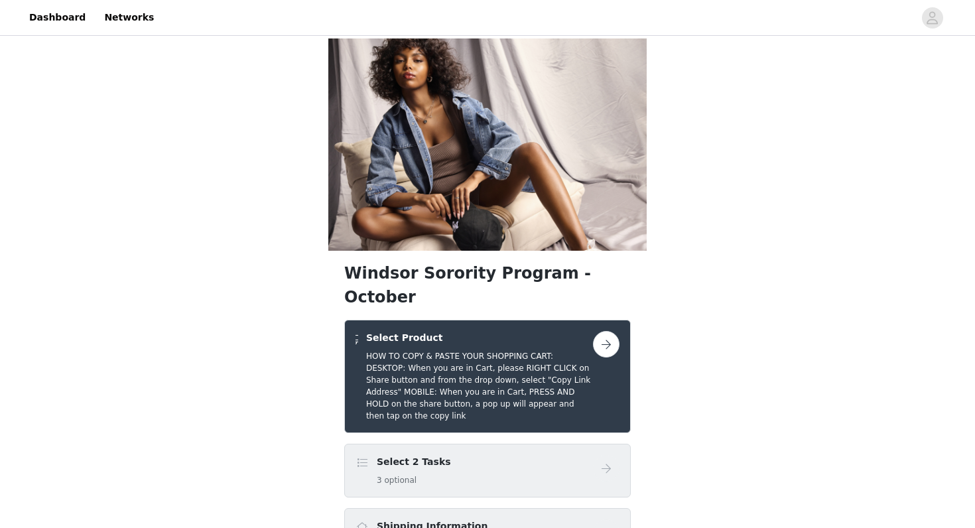
click at [619, 331] on button "button" at bounding box center [606, 344] width 27 height 27
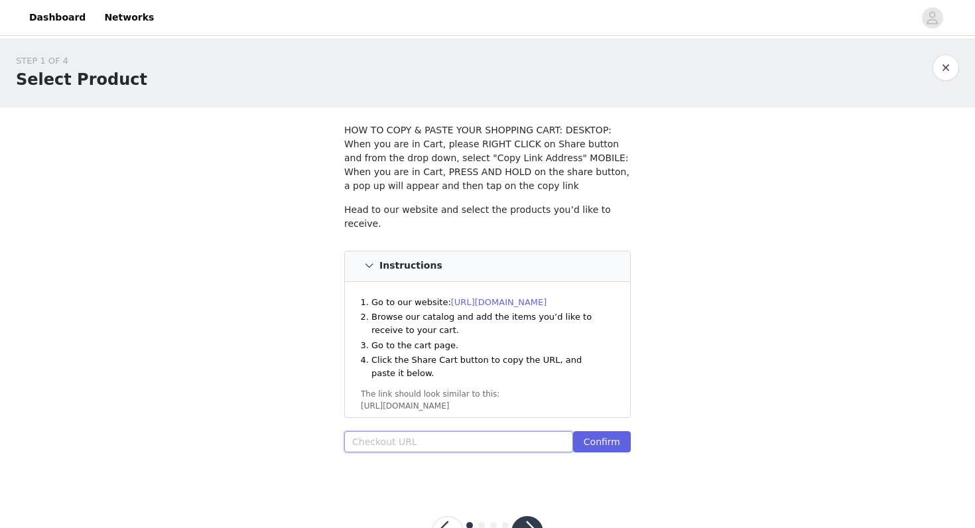
click at [416, 448] on input "text" at bounding box center [458, 441] width 229 height 21
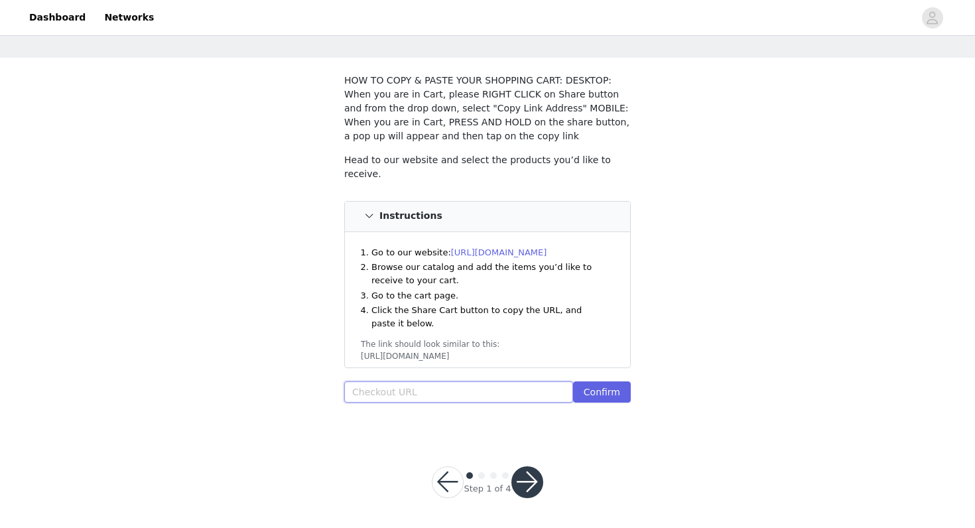
paste input "[URL][DOMAIN_NAME]"
type input "[URL][DOMAIN_NAME]"
click at [599, 391] on button "Confirm" at bounding box center [602, 391] width 58 height 21
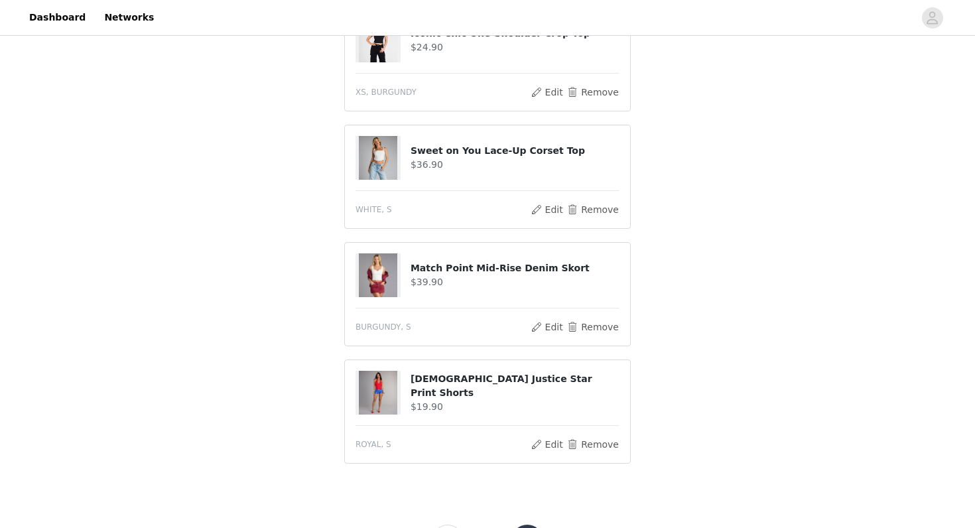
scroll to position [979, 0]
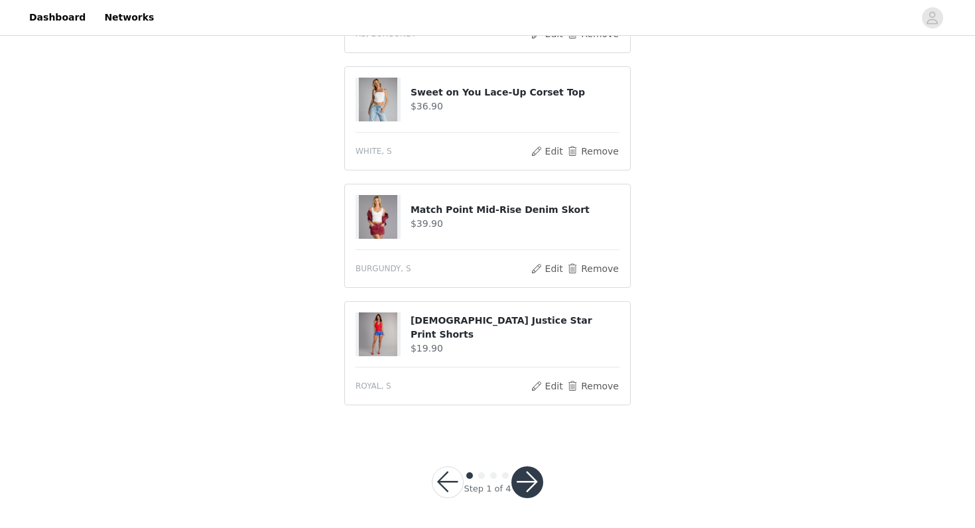
click at [525, 476] on button "button" at bounding box center [527, 482] width 32 height 32
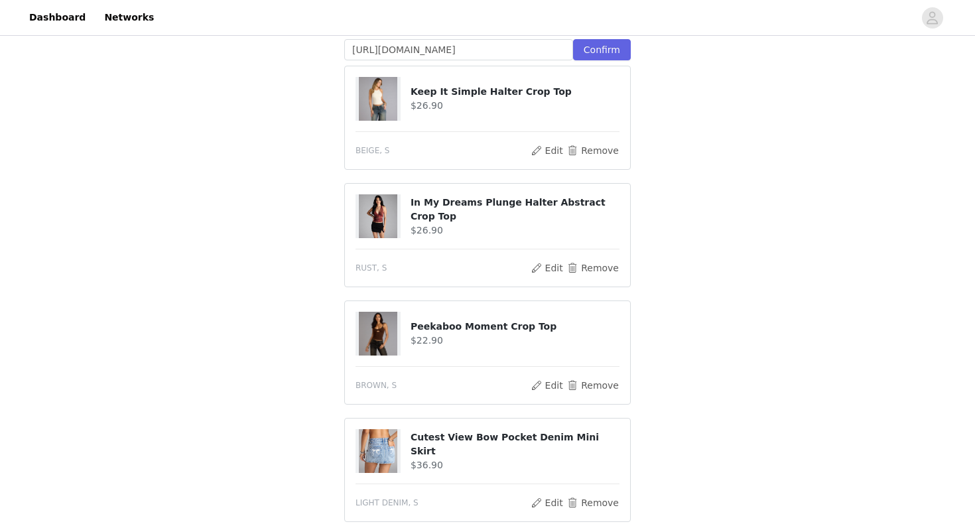
scroll to position [457, 0]
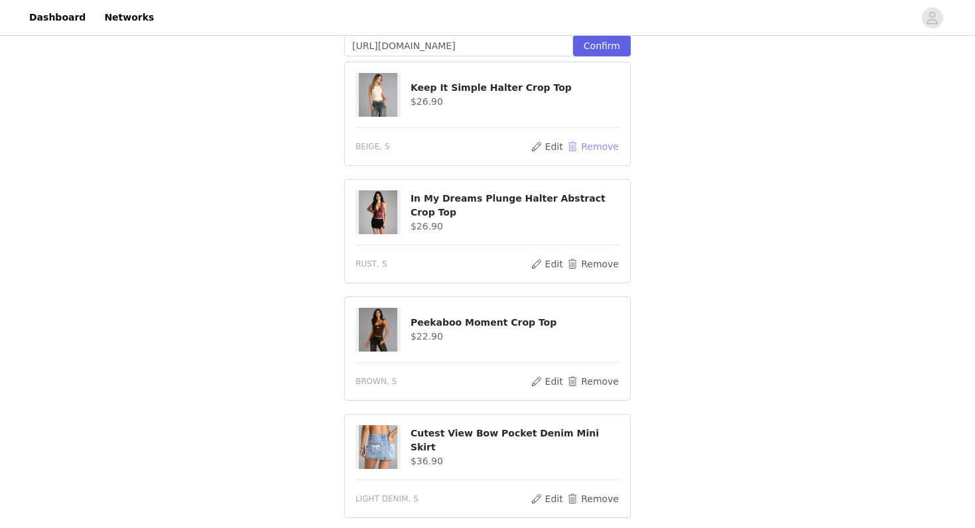
click at [577, 139] on button "Remove" at bounding box center [593, 147] width 53 height 16
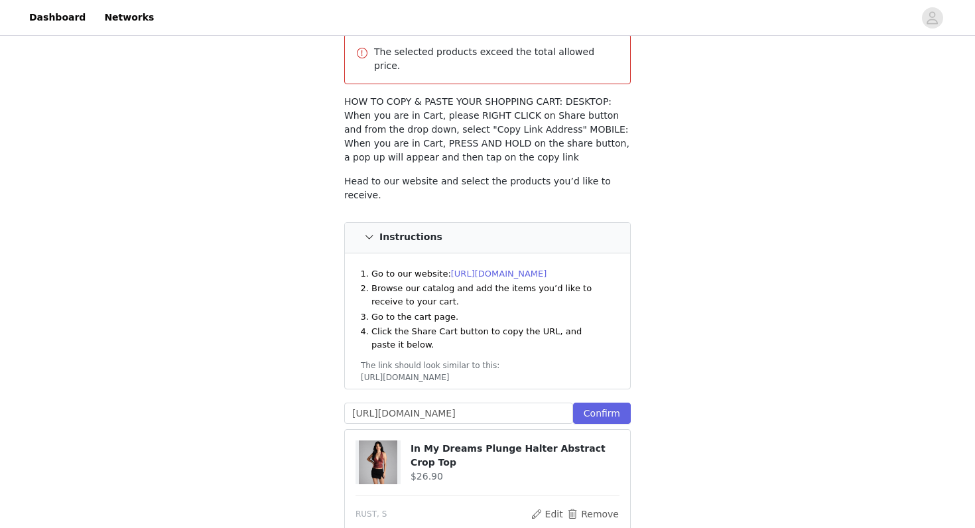
scroll to position [0, 0]
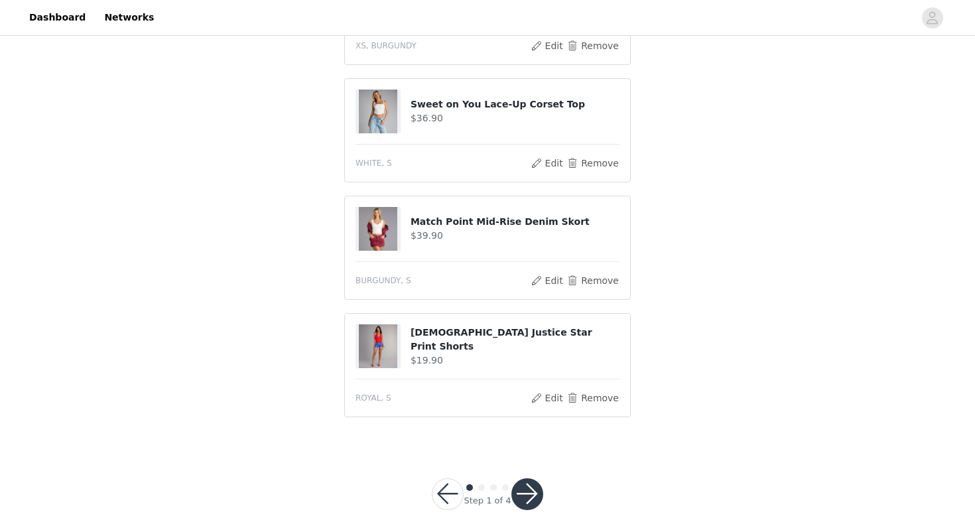
click at [530, 481] on button "button" at bounding box center [527, 494] width 32 height 32
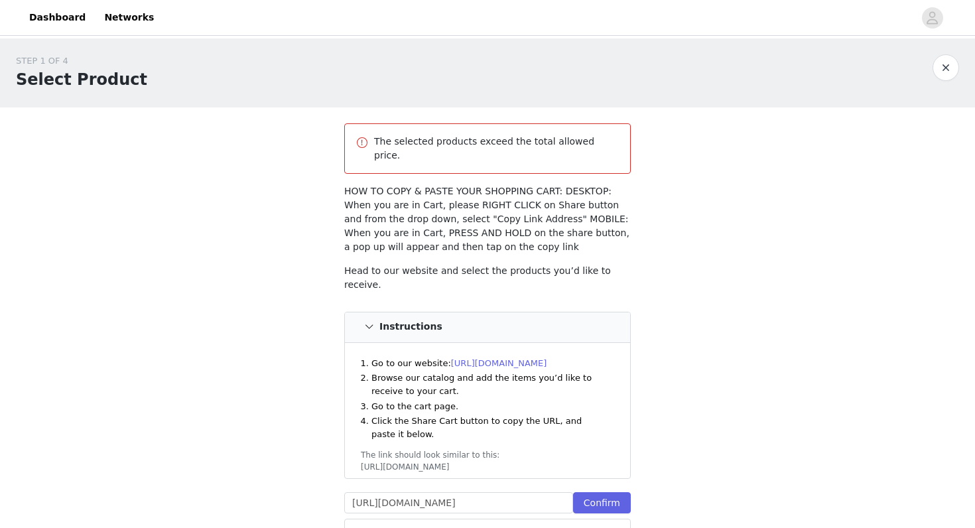
click at [946, 69] on button "button" at bounding box center [946, 67] width 27 height 27
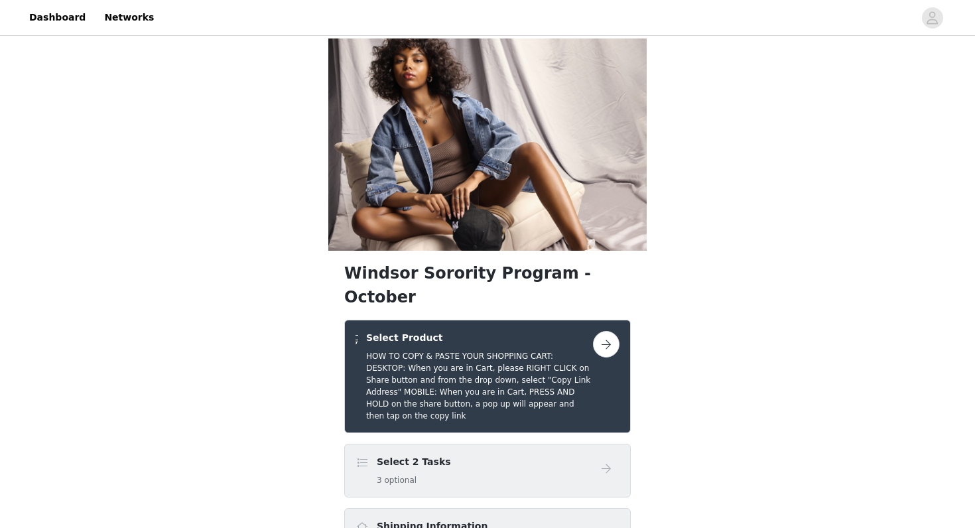
click at [604, 331] on button "button" at bounding box center [606, 344] width 27 height 27
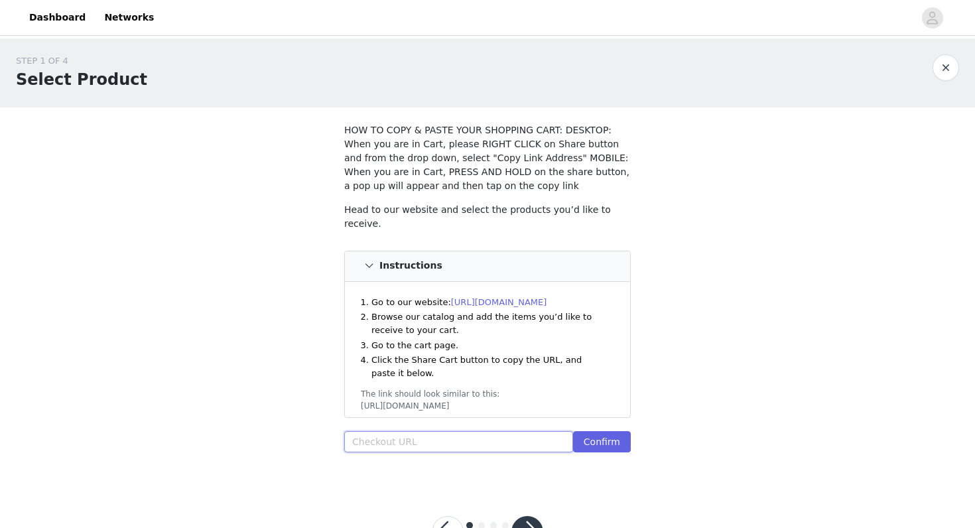
click at [443, 444] on input "text" at bounding box center [458, 441] width 229 height 21
paste input "https://www.windsorstore.com/cart/43536943284275:1,43250087362611:1,43544774443…"
type input "https://www.windsorstore.com/cart/43536943284275:1,43250087362611:1,43544774443…"
click at [600, 444] on button "Confirm" at bounding box center [602, 441] width 58 height 21
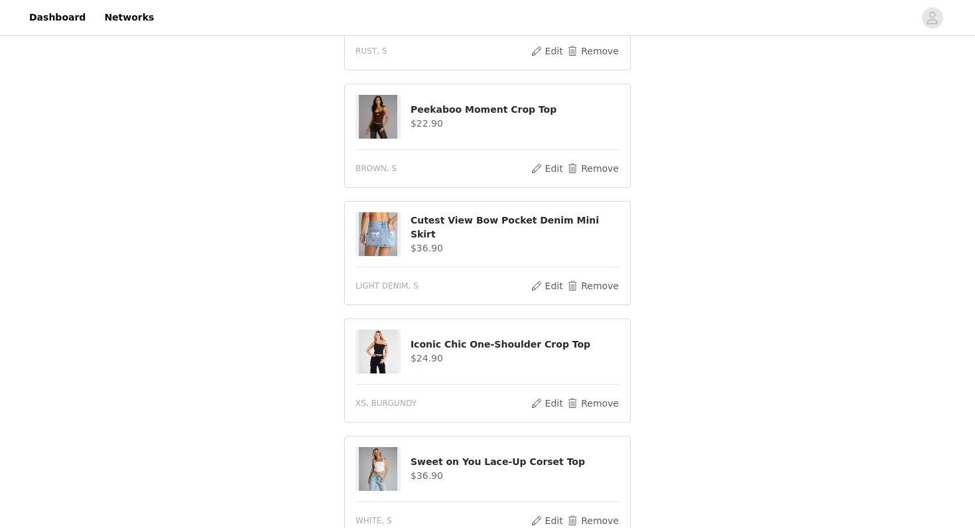
scroll to position [932, 0]
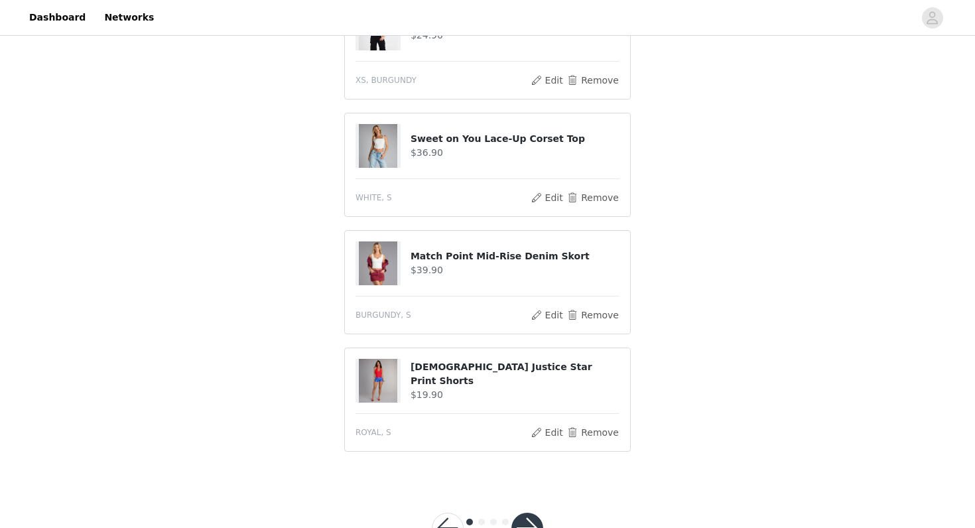
click at [537, 516] on button "button" at bounding box center [527, 529] width 32 height 32
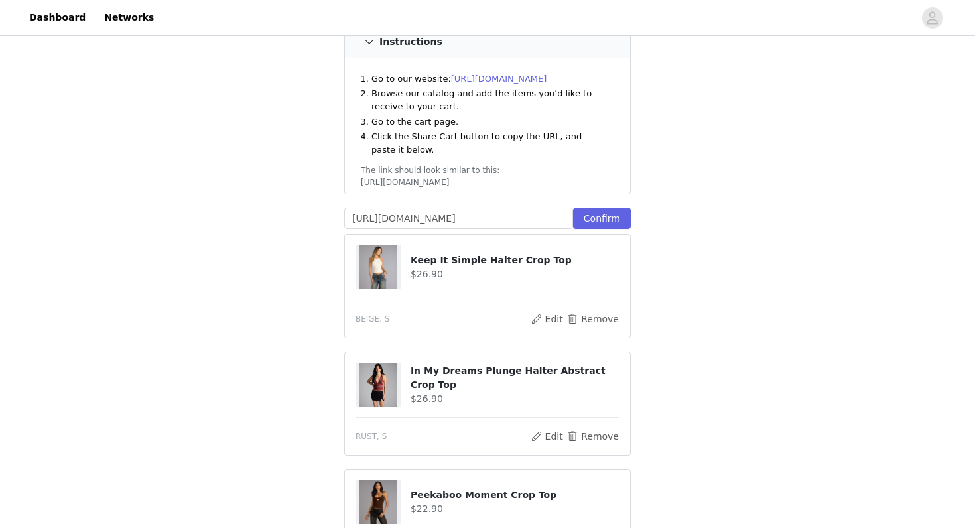
scroll to position [335, 0]
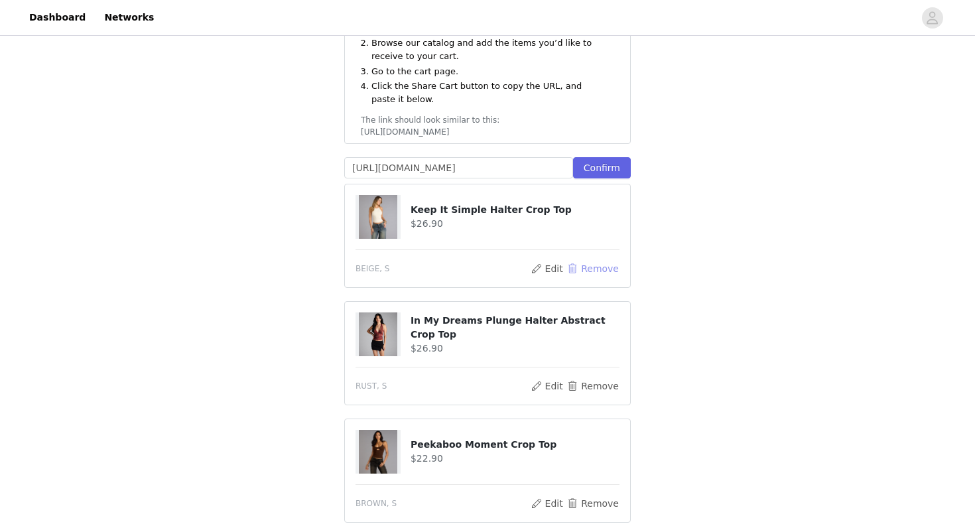
click at [576, 261] on button "Remove" at bounding box center [593, 269] width 53 height 16
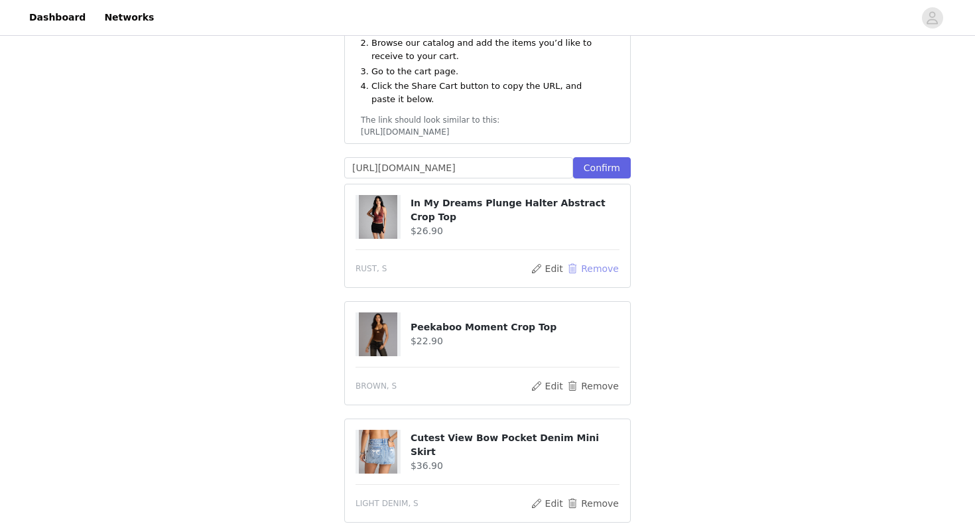
click at [576, 261] on button "Remove" at bounding box center [593, 269] width 53 height 16
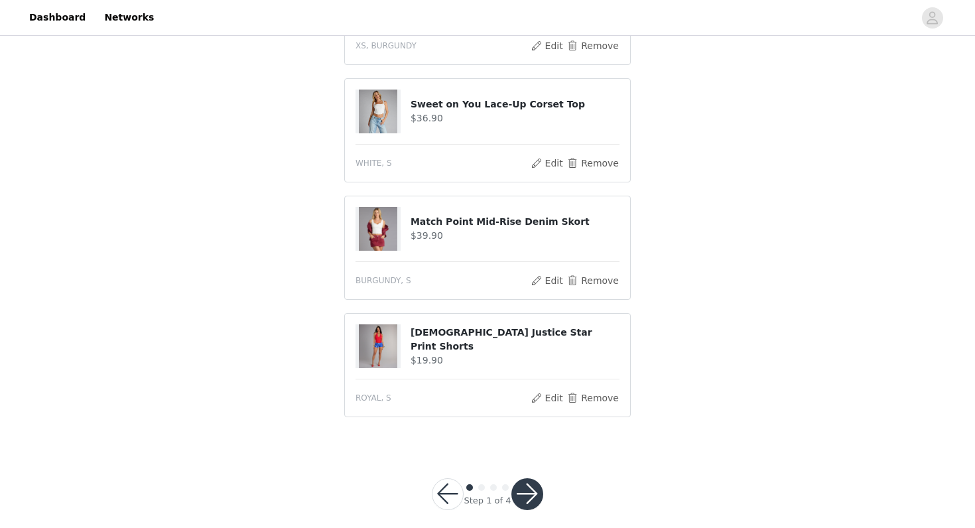
click at [521, 492] on button "button" at bounding box center [527, 494] width 32 height 32
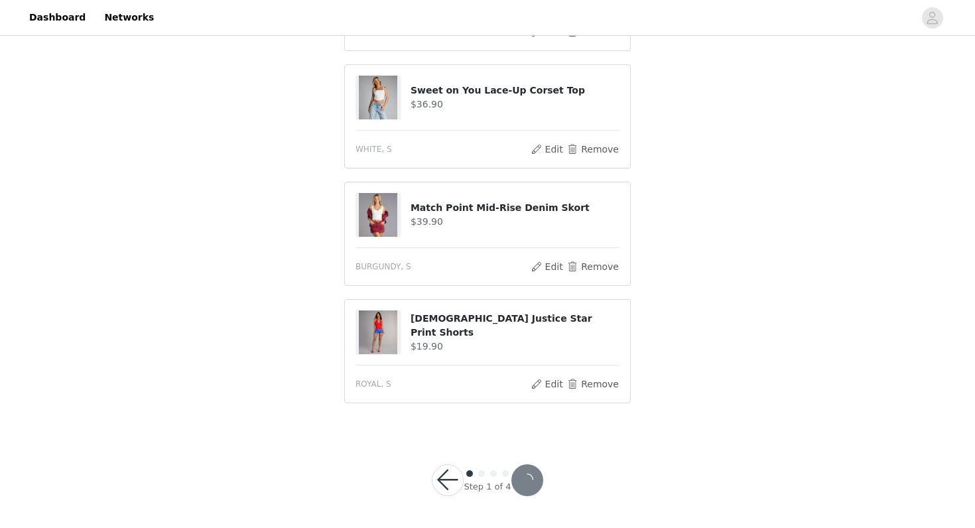
scroll to position [744, 0]
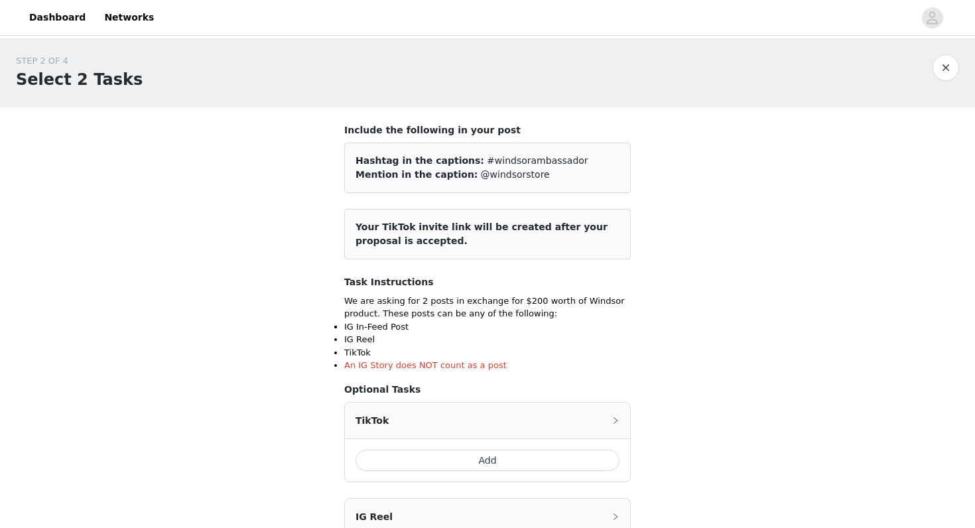
click at [950, 67] on button "button" at bounding box center [946, 67] width 27 height 27
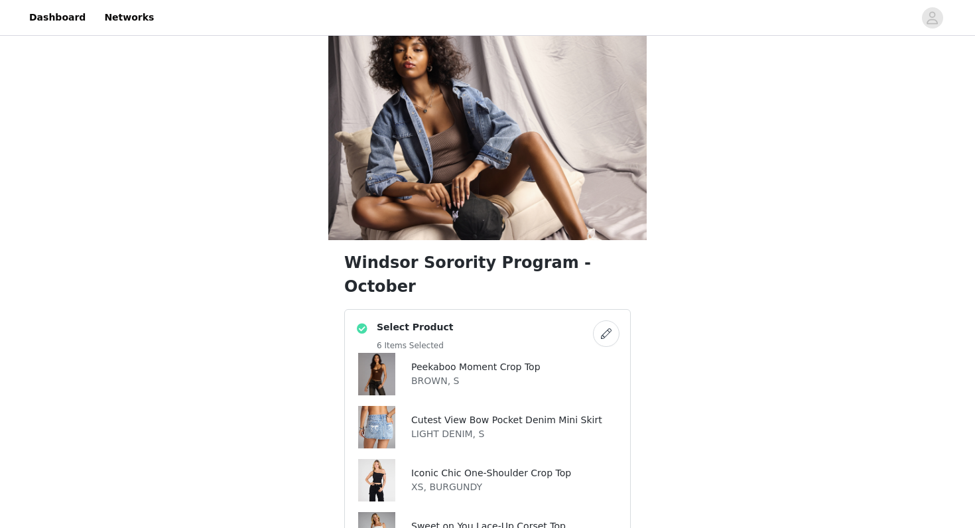
scroll to position [19, 0]
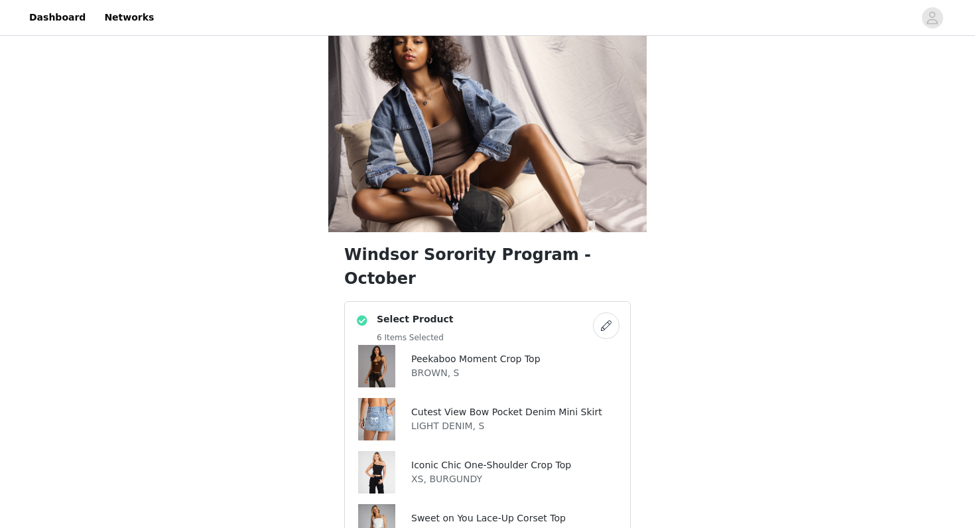
click at [603, 312] on button "button" at bounding box center [606, 325] width 27 height 27
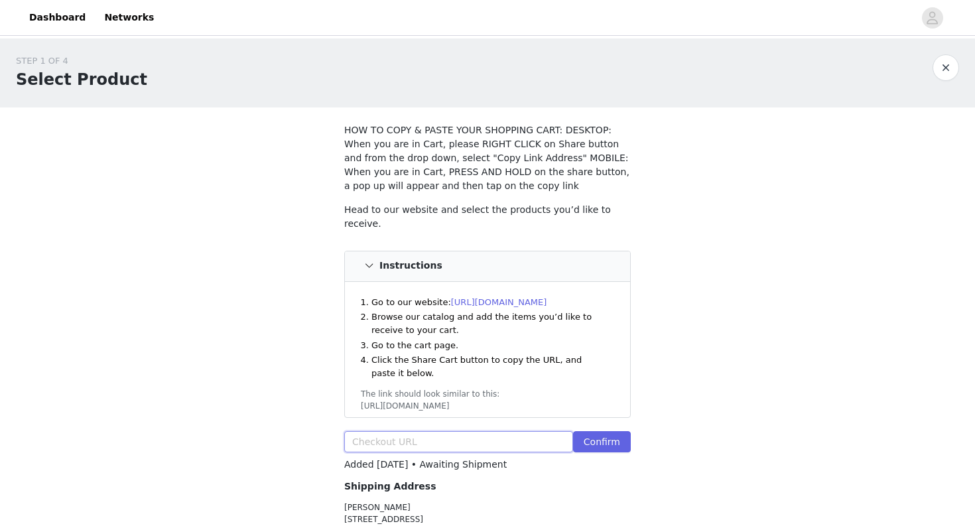
click at [403, 448] on input "text" at bounding box center [458, 441] width 229 height 21
paste input "https://www.windsorstore.com/cart/43536943284275:1,43250087362611:1,43544774443…"
type input "https://www.windsorstore.com/cart/43536943284275:1,43250087362611:1,43544774443…"
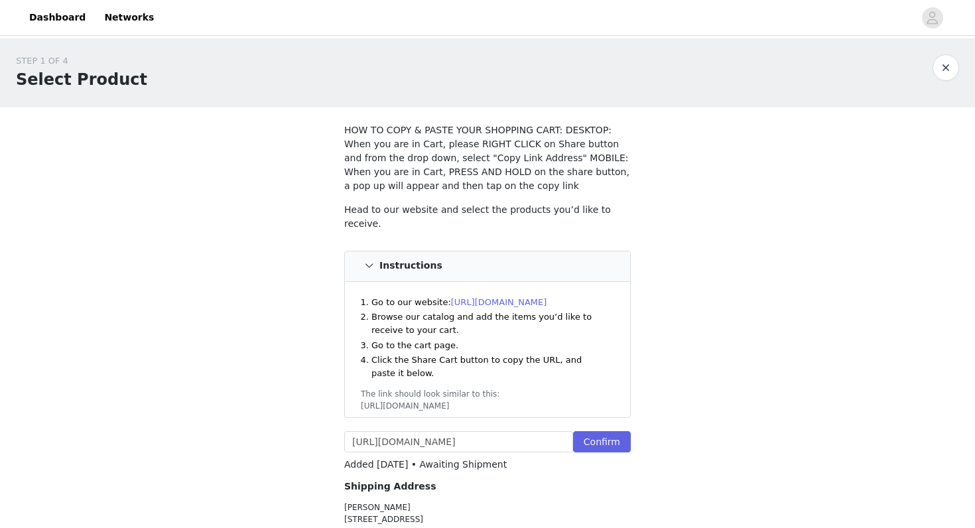
click at [604, 427] on div "Head to our website and select the products you’d like to receive. Instructions…" at bounding box center [487, 330] width 287 height 255
click at [604, 432] on button "Confirm" at bounding box center [602, 441] width 58 height 21
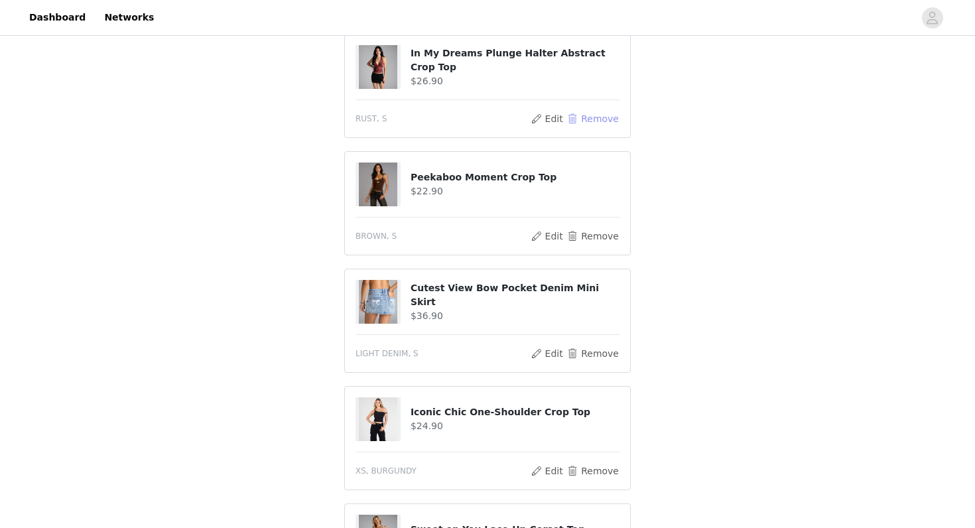
scroll to position [628, 0]
click at [576, 234] on button "Remove" at bounding box center [593, 237] width 53 height 16
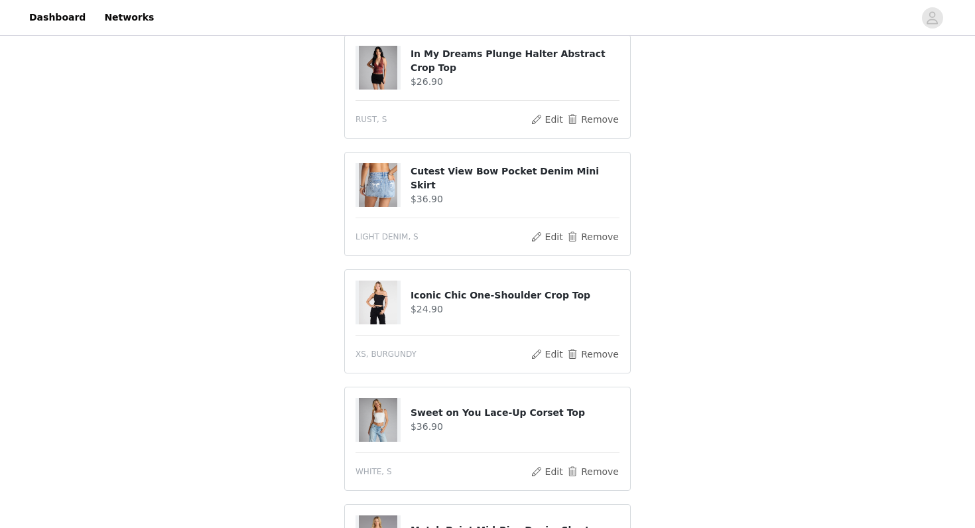
scroll to position [949, 0]
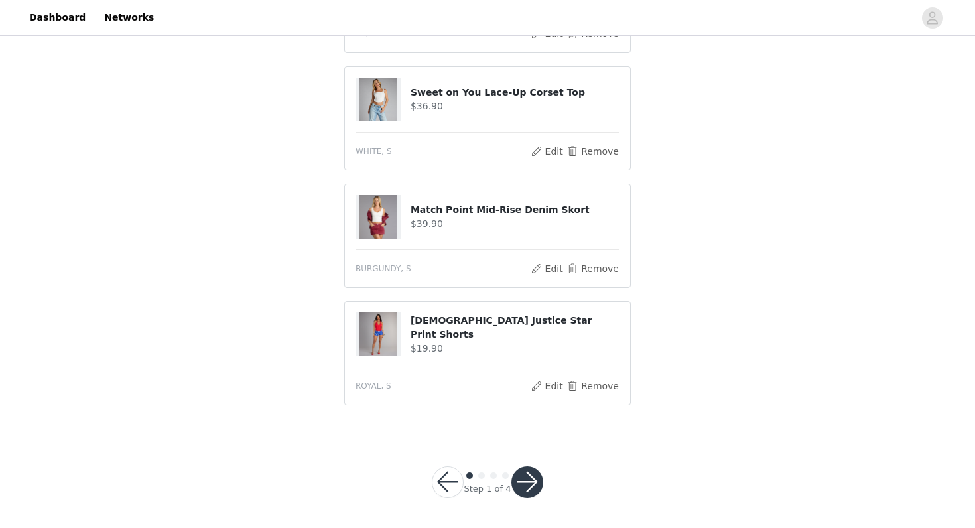
click at [529, 482] on button "button" at bounding box center [527, 482] width 32 height 32
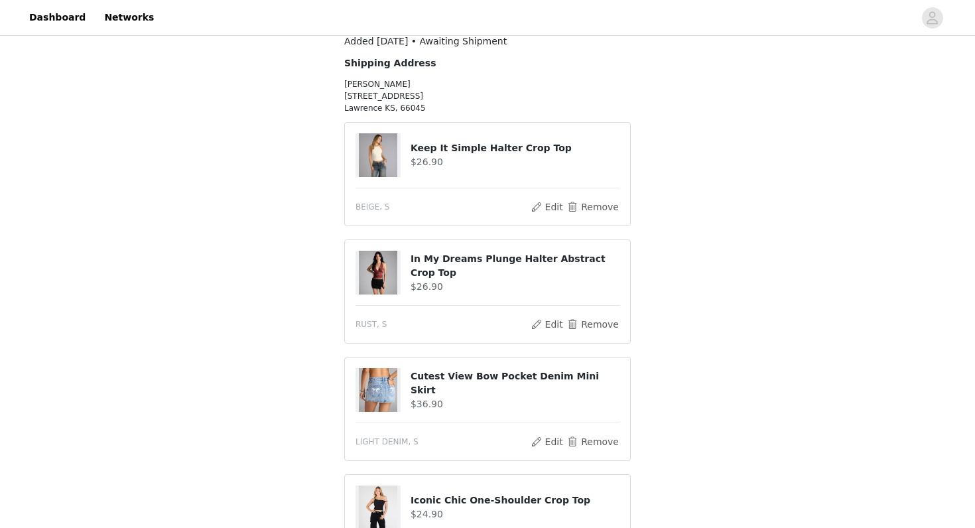
scroll to position [494, 0]
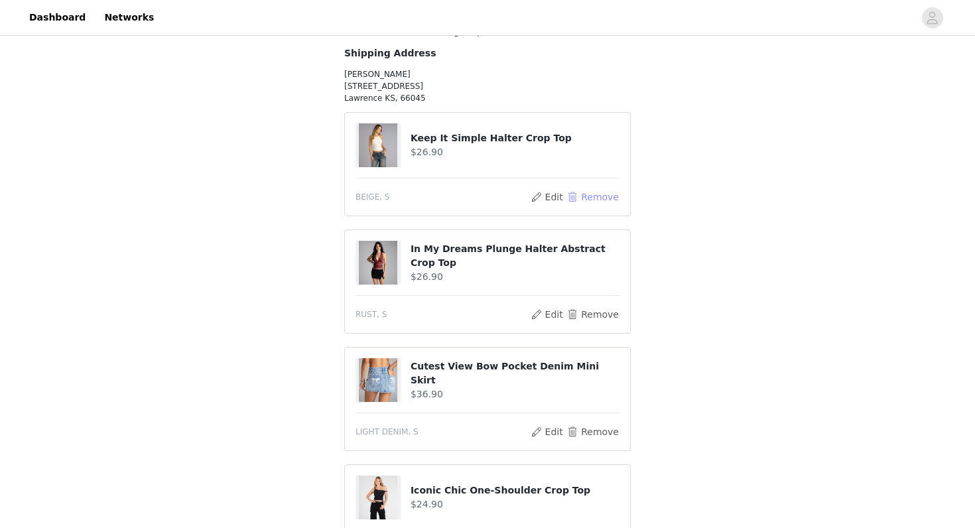
click at [578, 189] on button "Remove" at bounding box center [593, 197] width 53 height 16
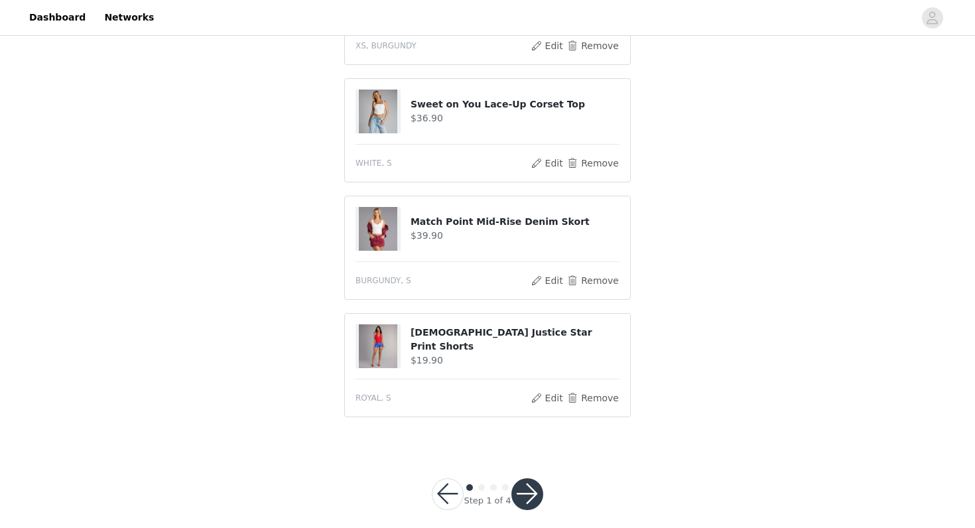
click at [527, 485] on button "button" at bounding box center [527, 494] width 32 height 32
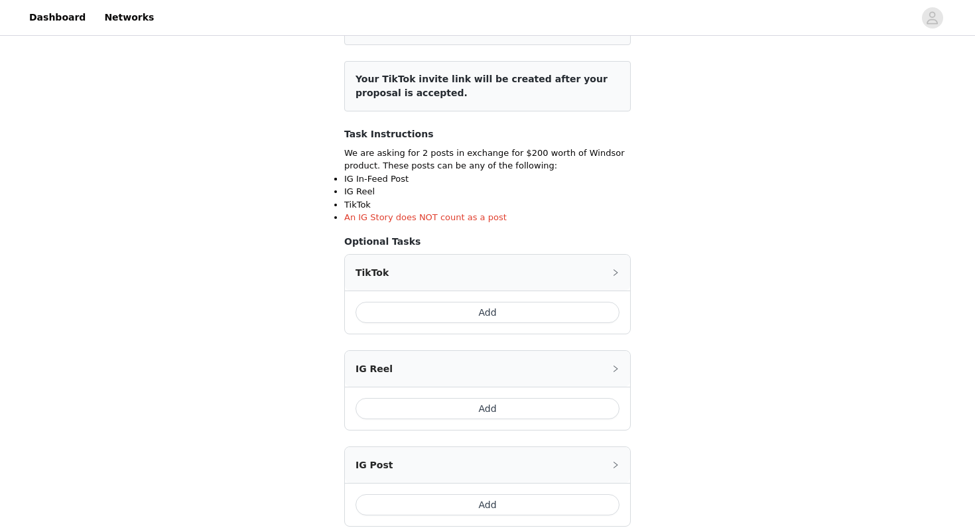
scroll to position [149, 0]
click at [521, 306] on button "Add" at bounding box center [488, 311] width 264 height 21
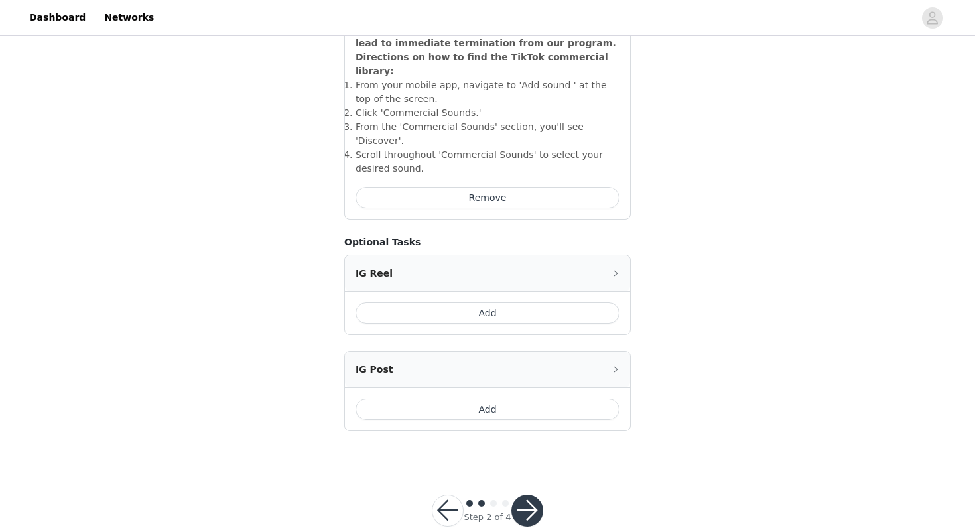
scroll to position [496, 0]
click at [486, 397] on button "Add" at bounding box center [488, 407] width 264 height 21
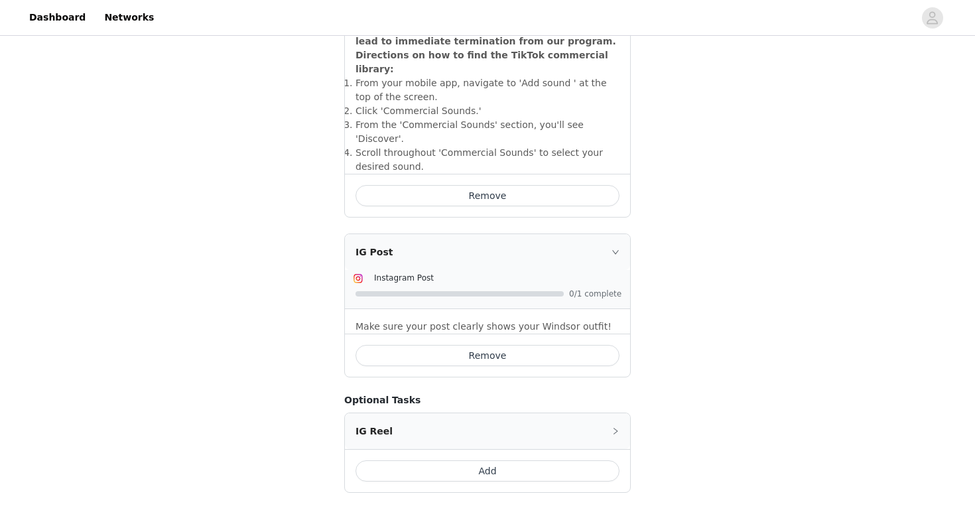
scroll to position [559, 0]
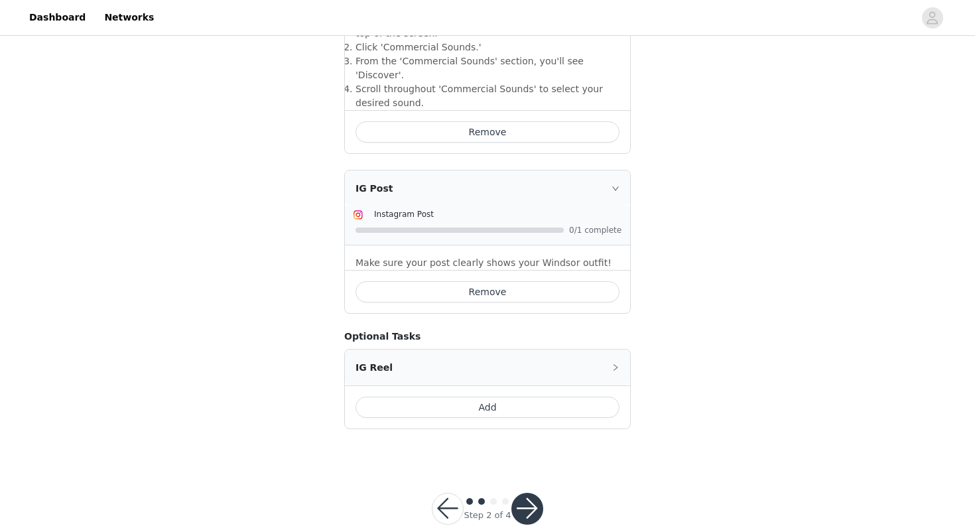
click at [528, 493] on button "button" at bounding box center [527, 509] width 32 height 32
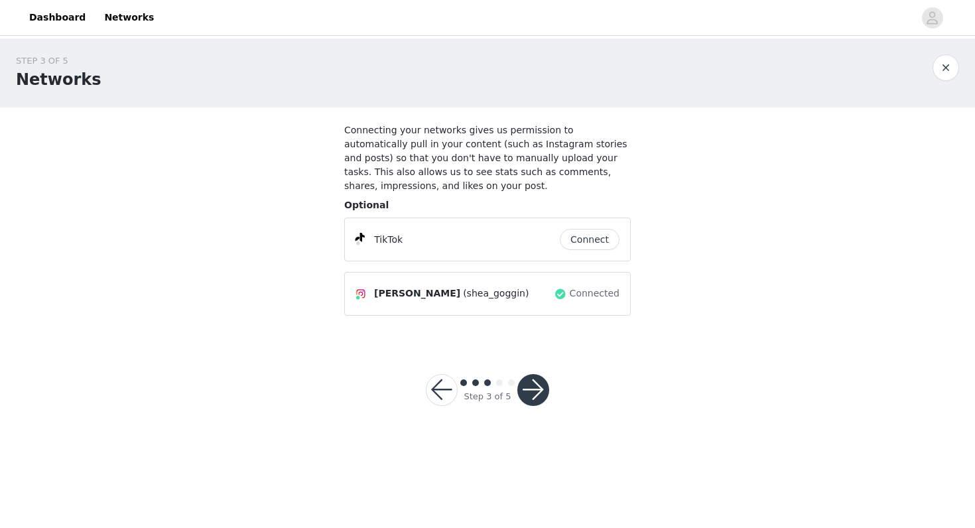
click at [590, 234] on button "Connect" at bounding box center [590, 239] width 60 height 21
click at [536, 387] on button "button" at bounding box center [533, 390] width 32 height 32
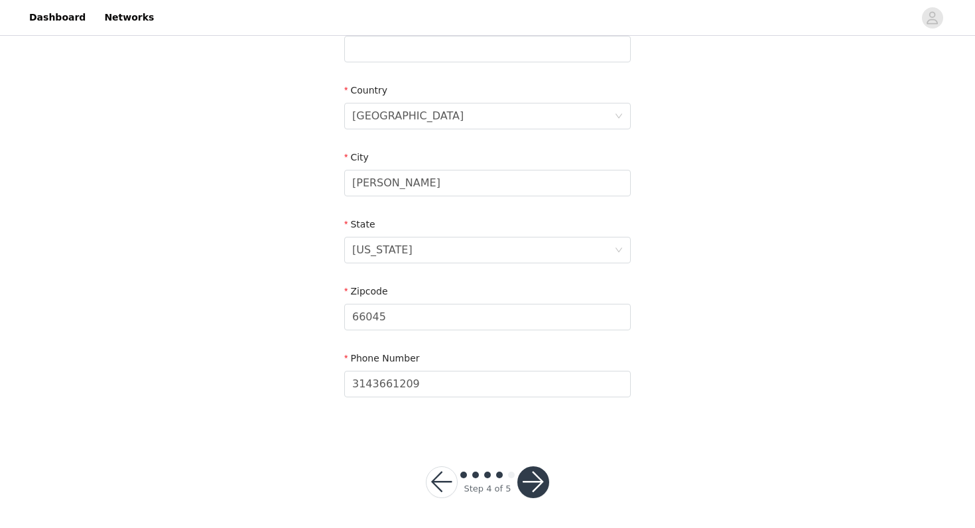
scroll to position [376, 0]
click at [535, 471] on button "button" at bounding box center [533, 481] width 32 height 32
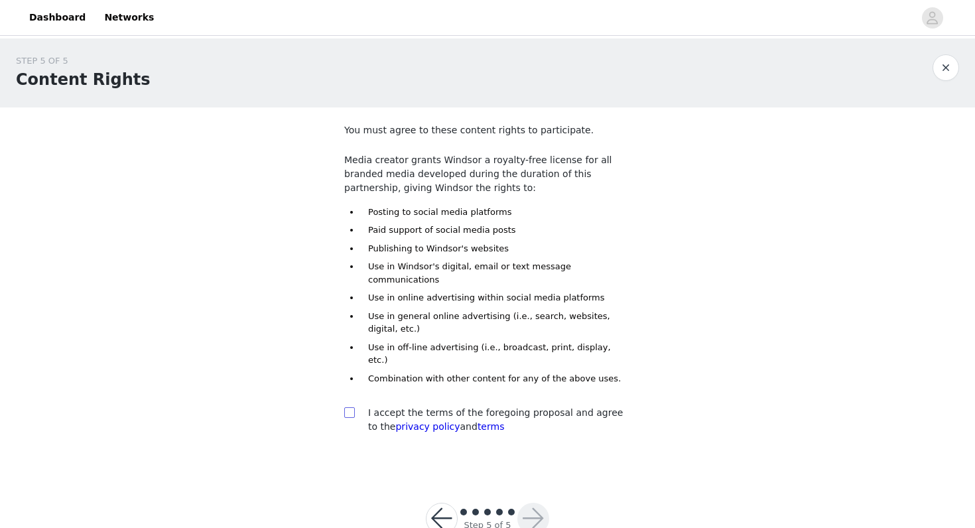
click at [352, 407] on input "checkbox" at bounding box center [348, 411] width 9 height 9
checkbox input "true"
click at [540, 503] on button "button" at bounding box center [533, 519] width 32 height 32
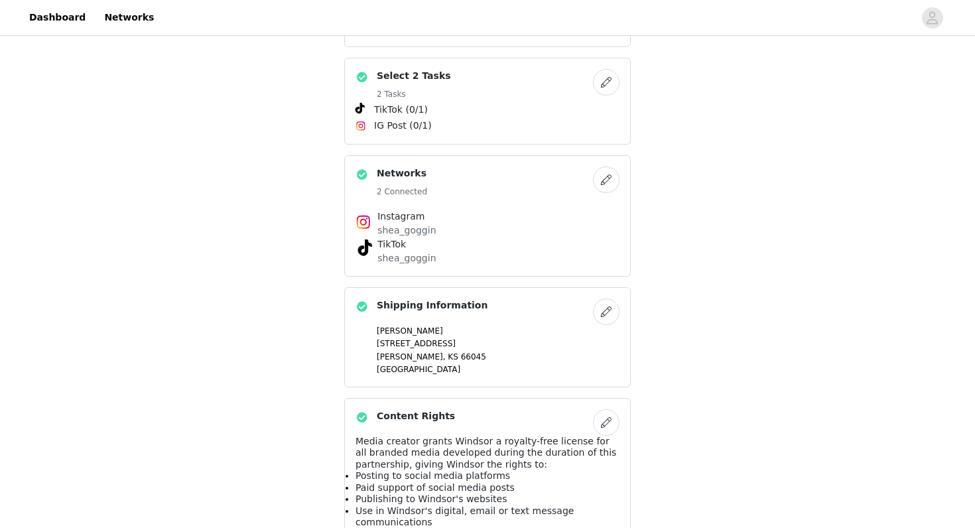
scroll to position [655, 0]
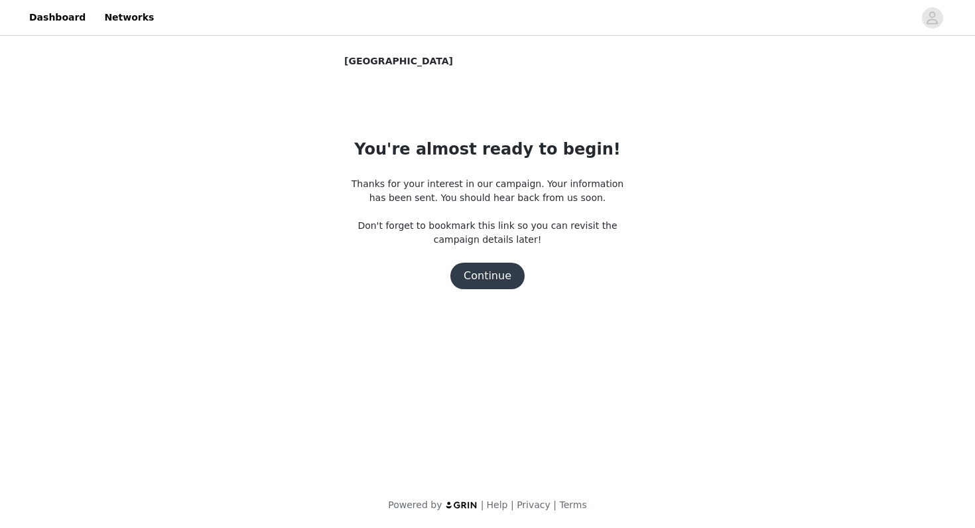
scroll to position [0, 0]
click at [496, 274] on button "Continue" at bounding box center [487, 276] width 74 height 27
